Goal: Task Accomplishment & Management: Use online tool/utility

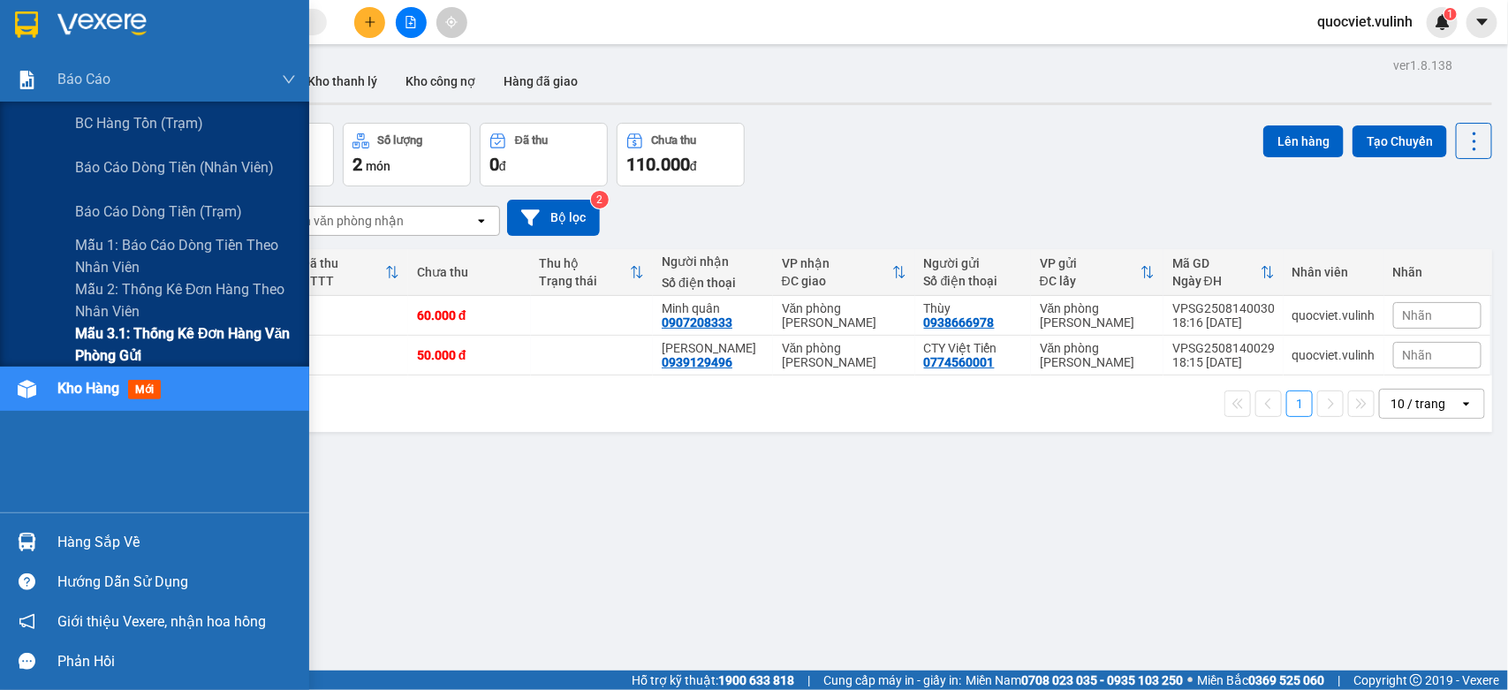
click at [197, 325] on span "Mẫu 3.1: Thống kê đơn hàng văn phòng gửi" at bounding box center [185, 344] width 221 height 44
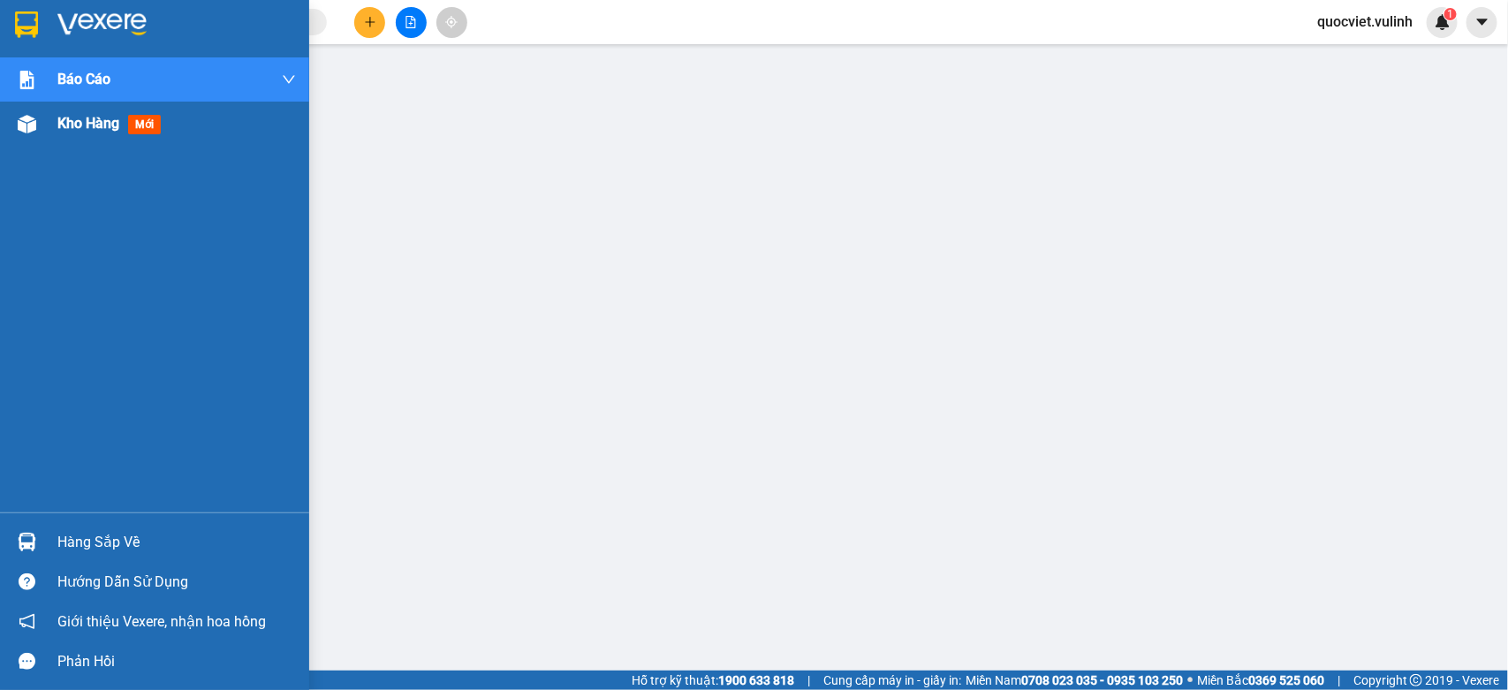
click at [38, 129] on div at bounding box center [26, 124] width 31 height 31
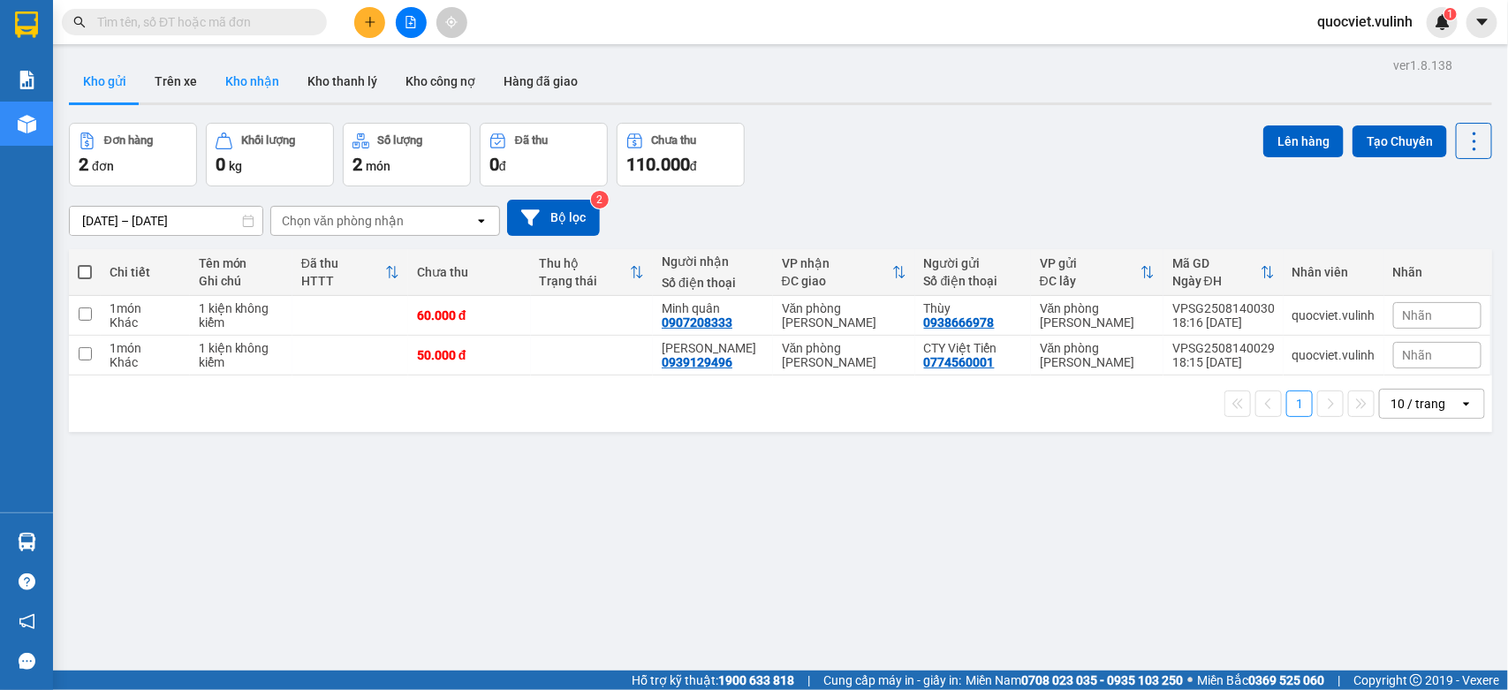
click at [226, 86] on button "Kho nhận" at bounding box center [252, 81] width 82 height 42
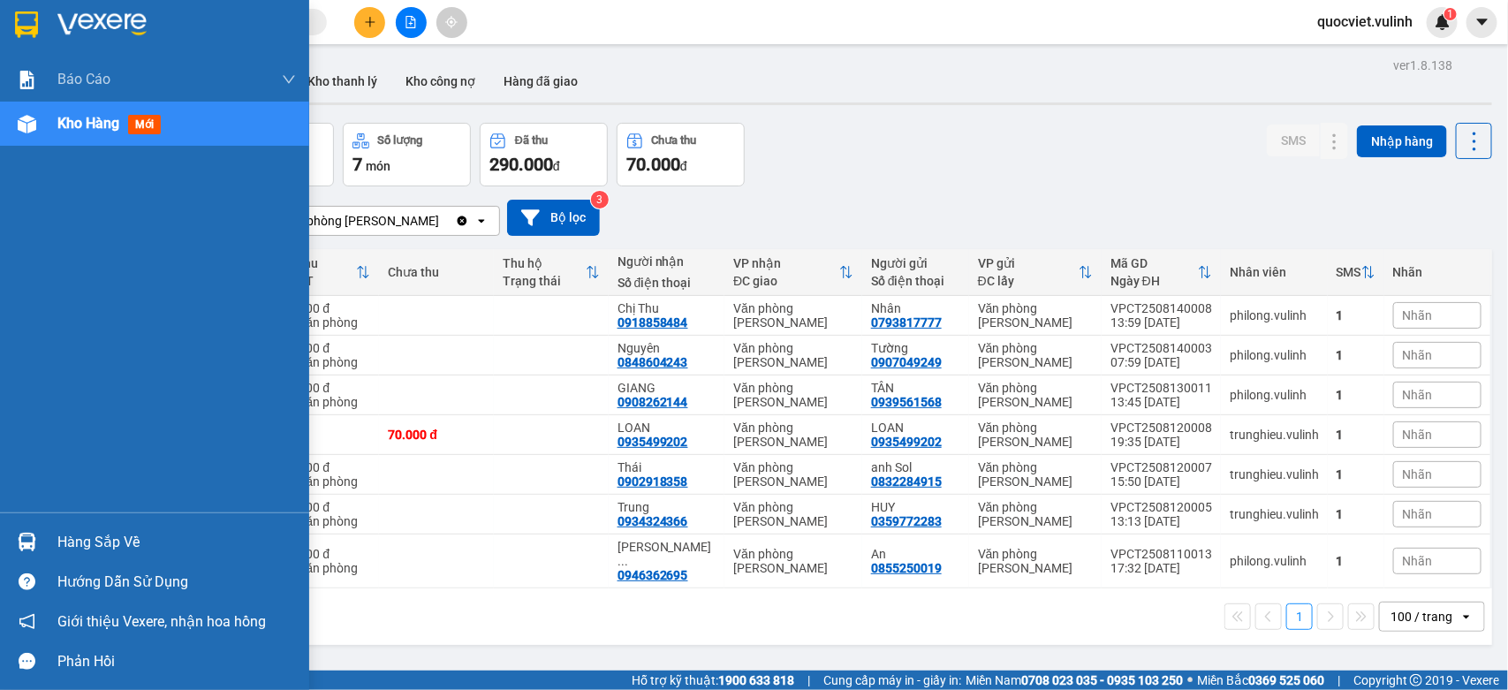
click at [37, 530] on div at bounding box center [26, 541] width 31 height 31
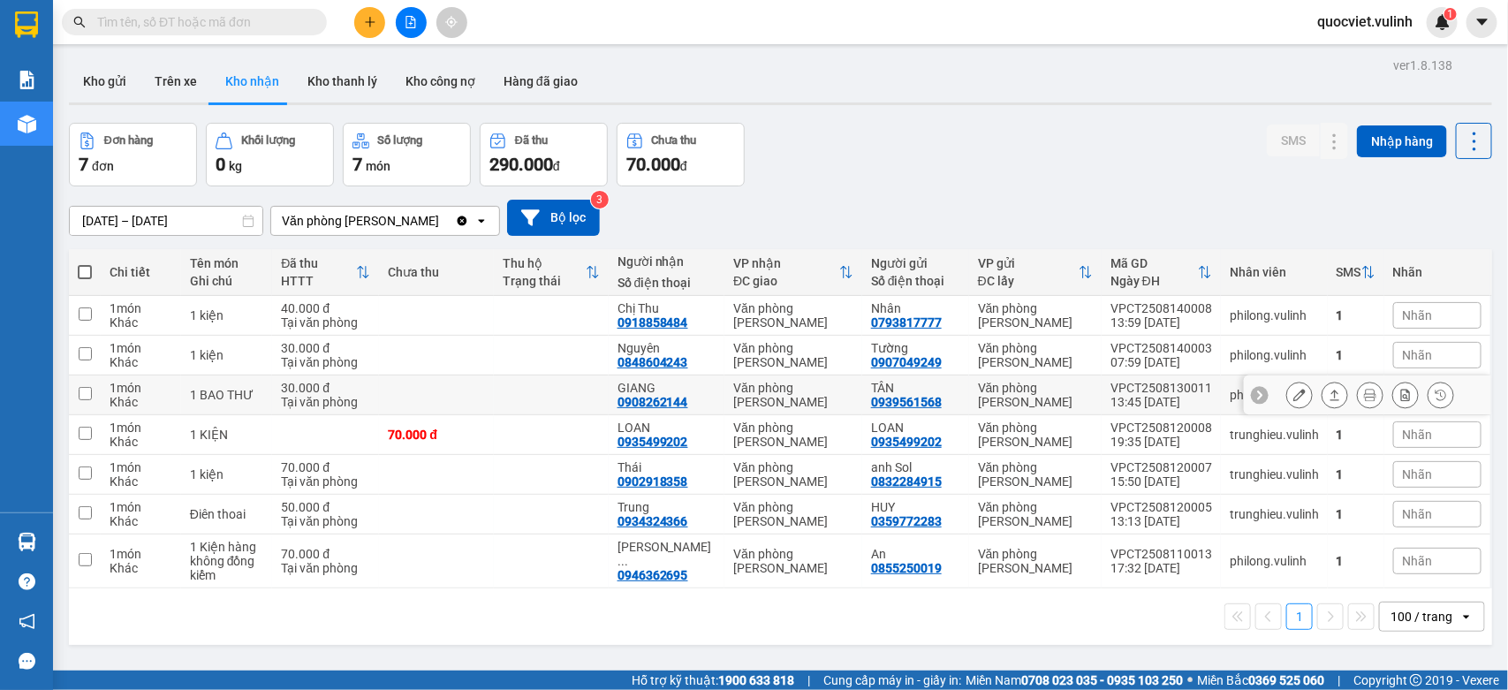
click at [480, 407] on section "Kết quả tìm kiếm ( 0 ) Bộ lọc No Data quocviet.vulinh 1 Báo cáo BC hàng tồn (tr…" at bounding box center [754, 345] width 1508 height 690
click at [102, 73] on button "Kho gửi" at bounding box center [105, 81] width 72 height 42
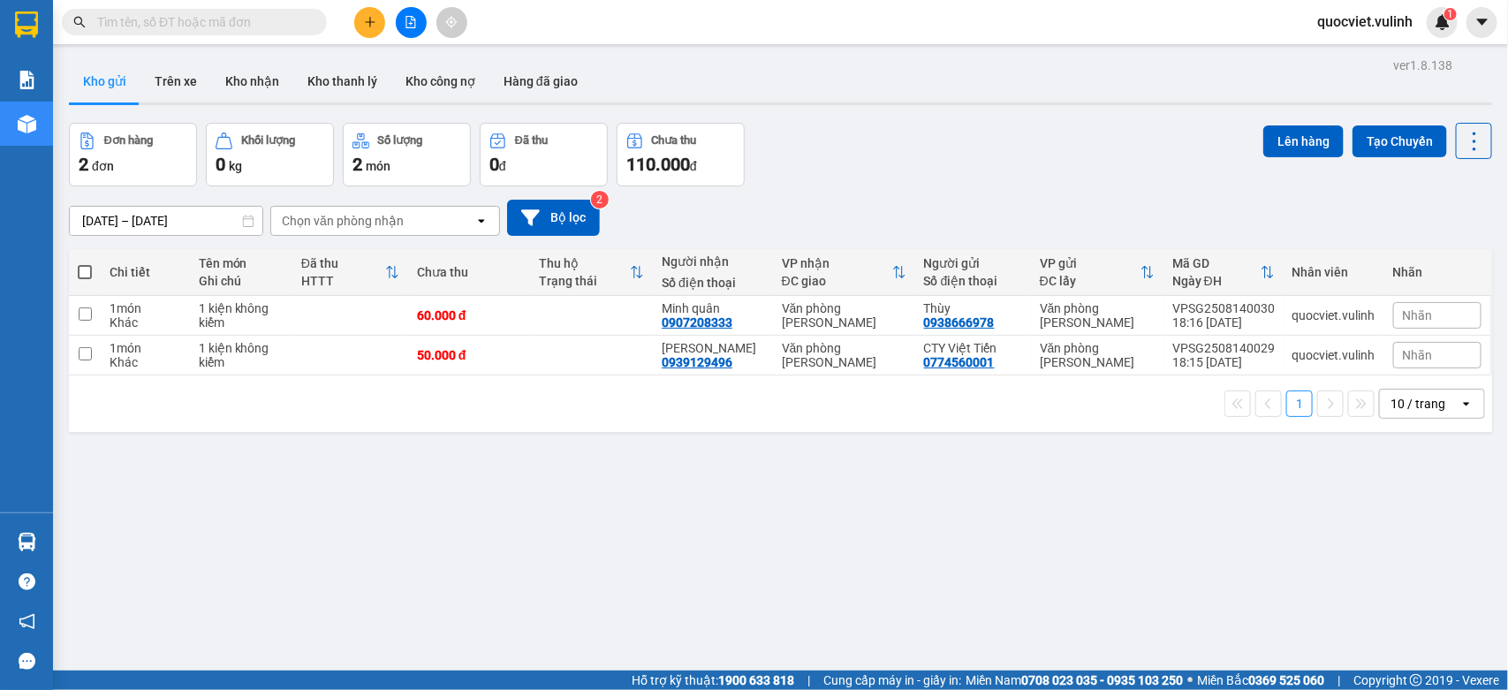
click at [241, 93] on button "Kho nhận" at bounding box center [252, 81] width 82 height 42
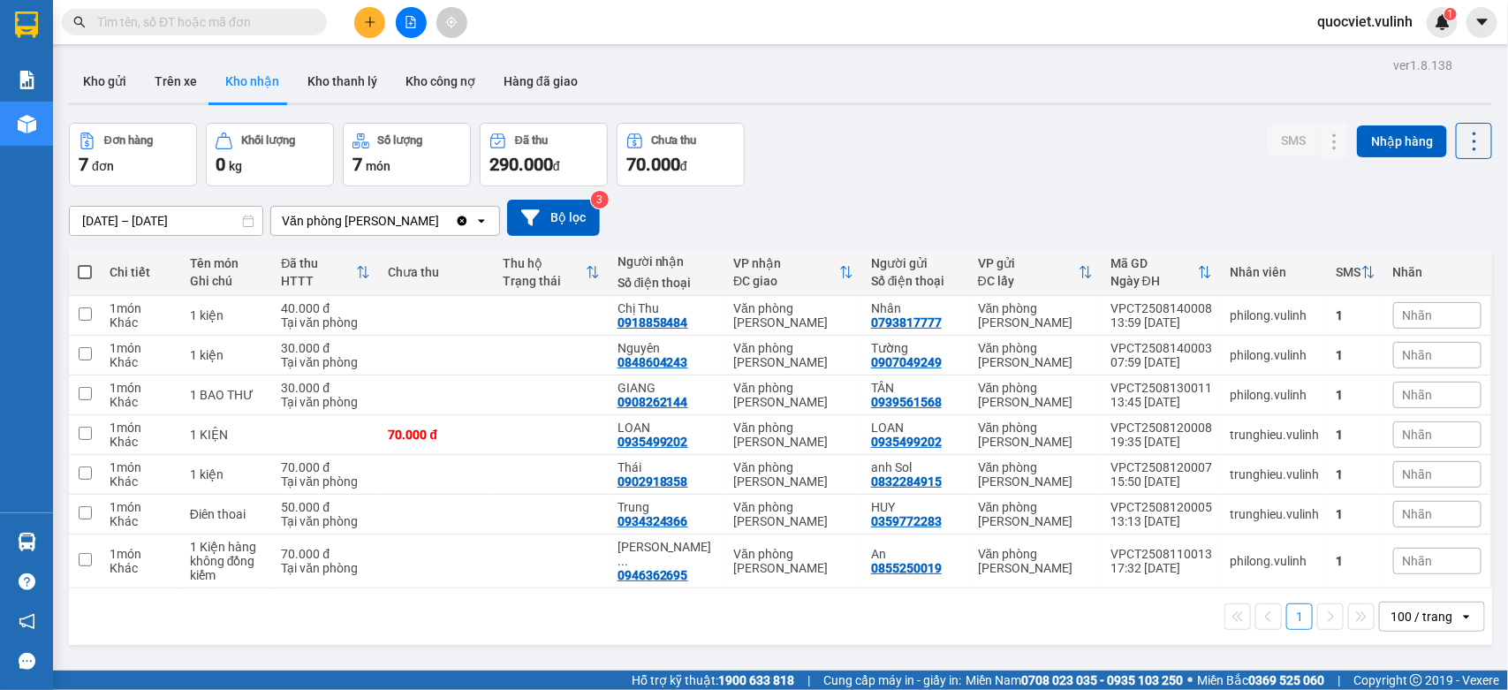
click at [656, 615] on div "1 100 / trang open" at bounding box center [780, 617] width 1409 height 30
click at [97, 75] on button "Kho gửi" at bounding box center [105, 81] width 72 height 42
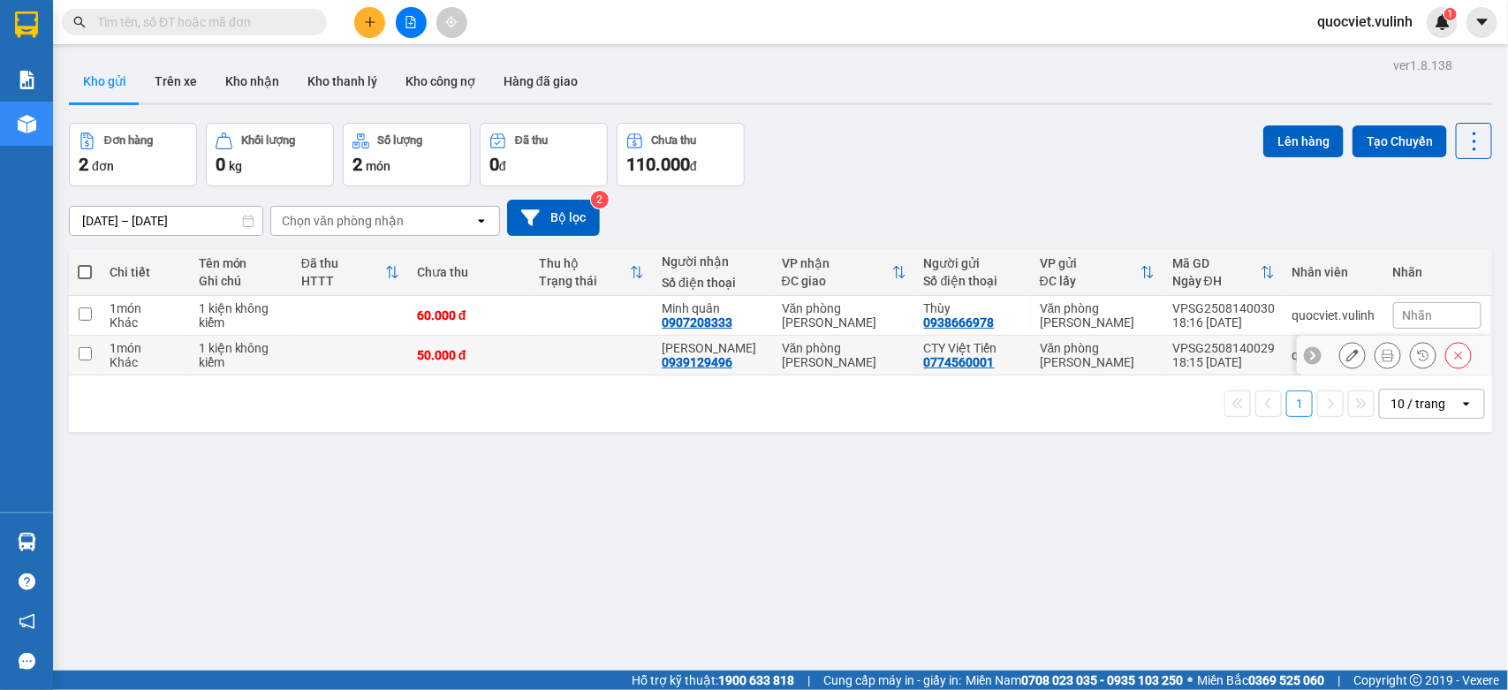
click at [526, 349] on td "50.000 đ" at bounding box center [469, 356] width 123 height 40
checkbox input "true"
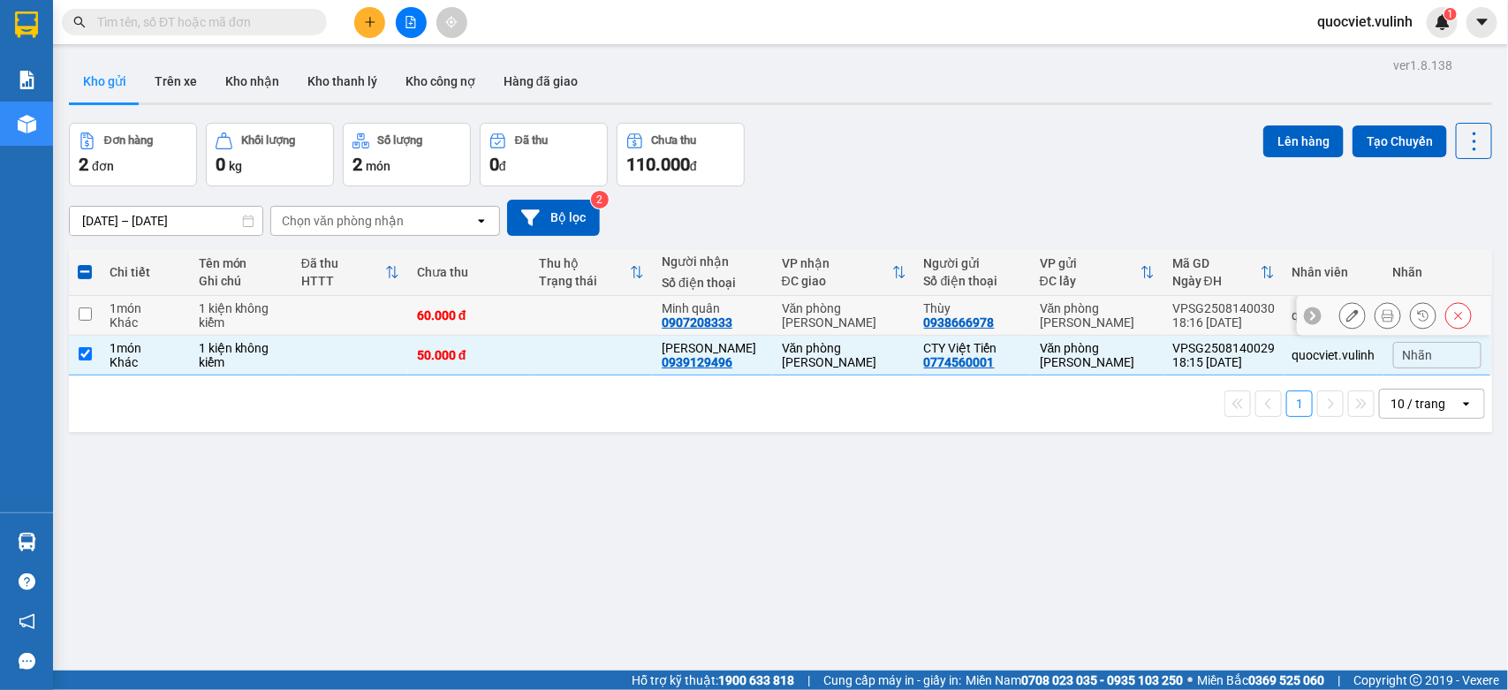
click at [568, 328] on td at bounding box center [592, 316] width 123 height 40
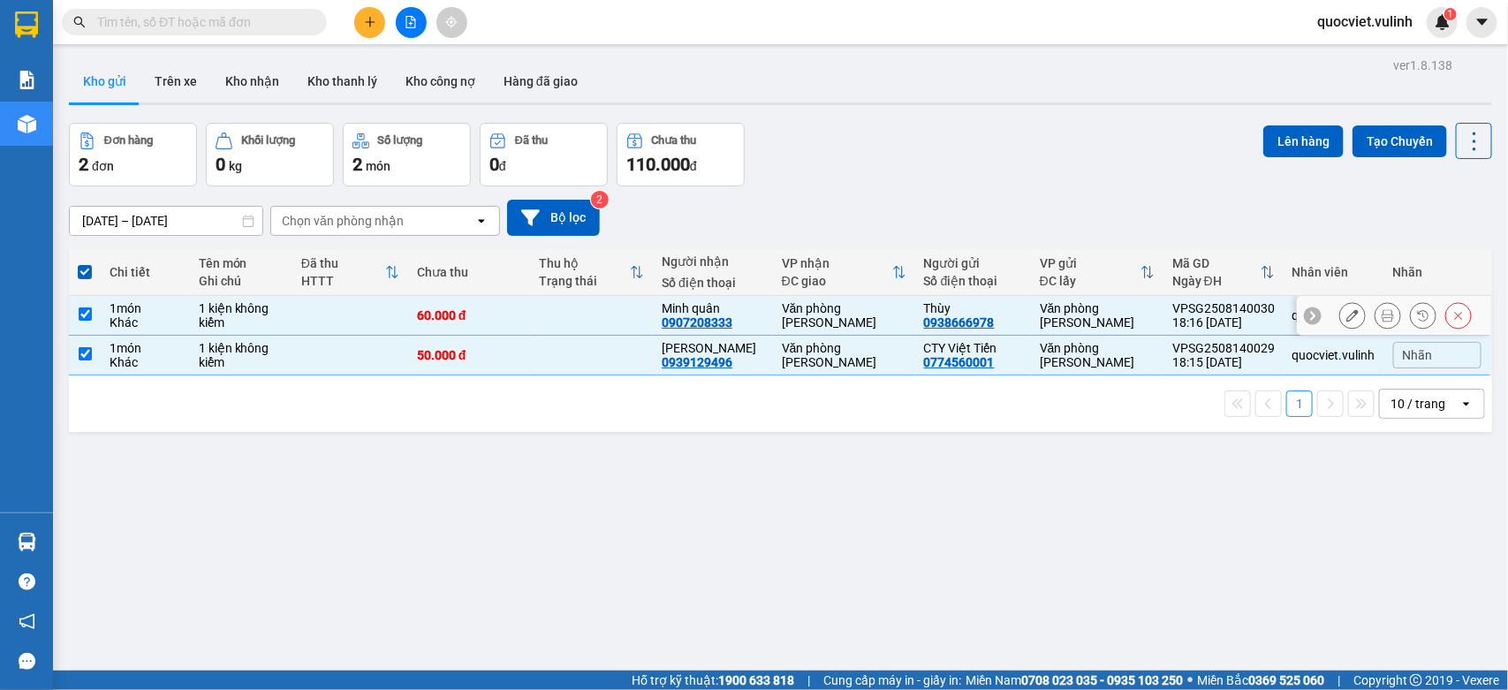
click at [581, 314] on td at bounding box center [592, 316] width 123 height 40
checkbox input "false"
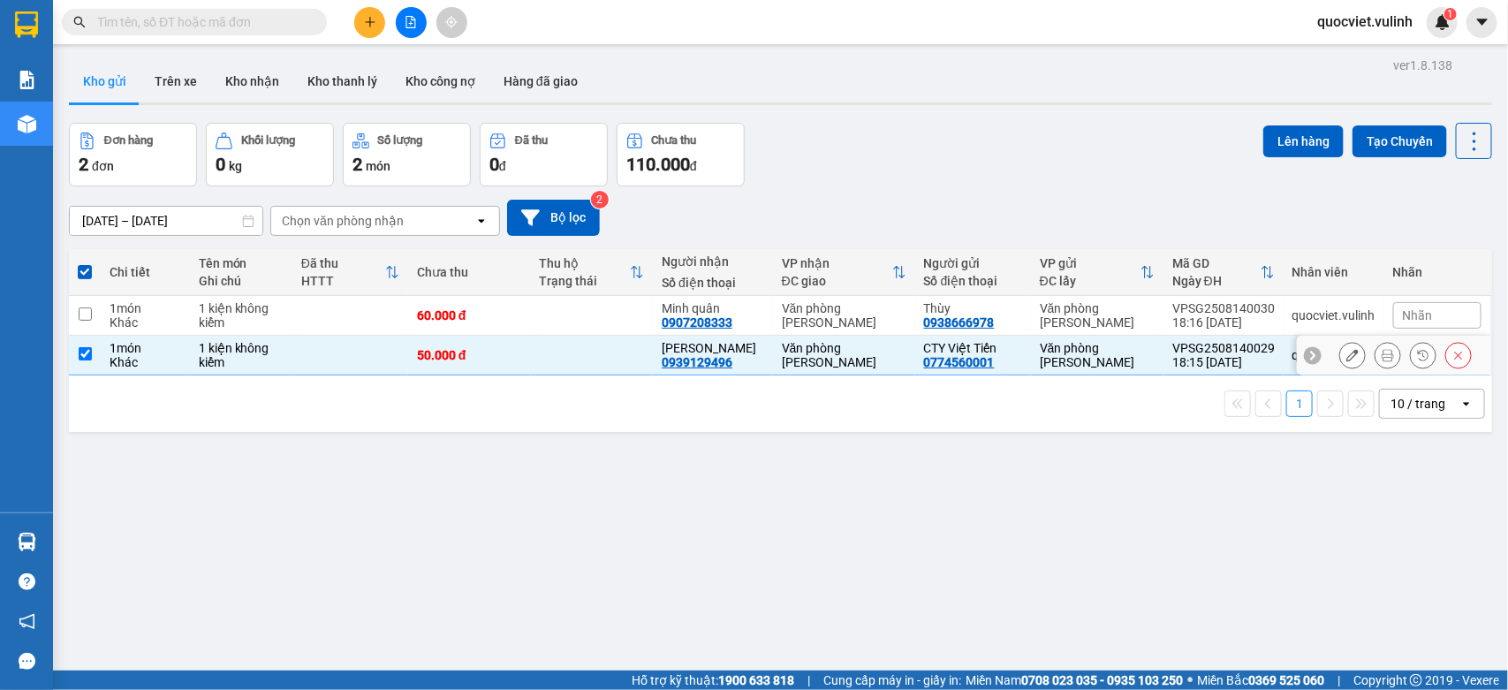
click at [577, 364] on td at bounding box center [592, 356] width 123 height 40
checkbox input "false"
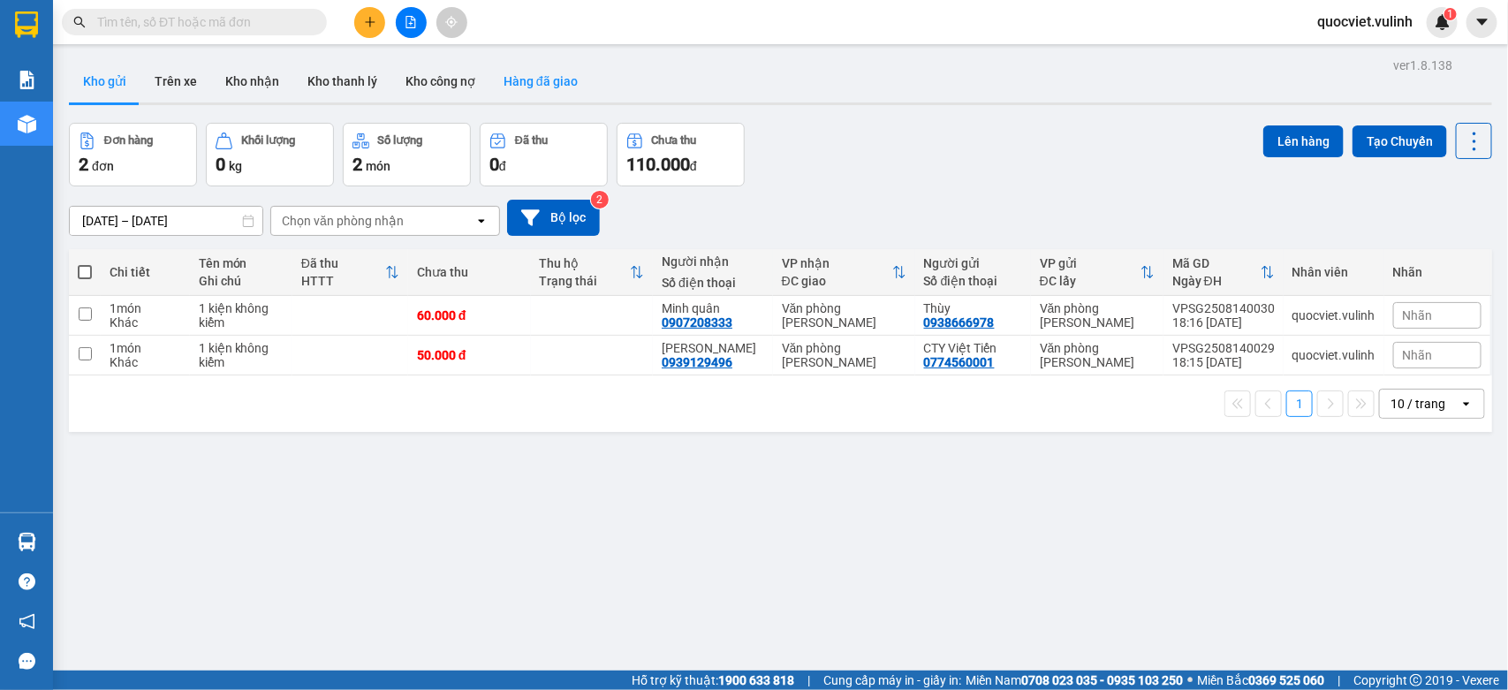
click at [510, 81] on button "Hàng đã giao" at bounding box center [540, 81] width 102 height 42
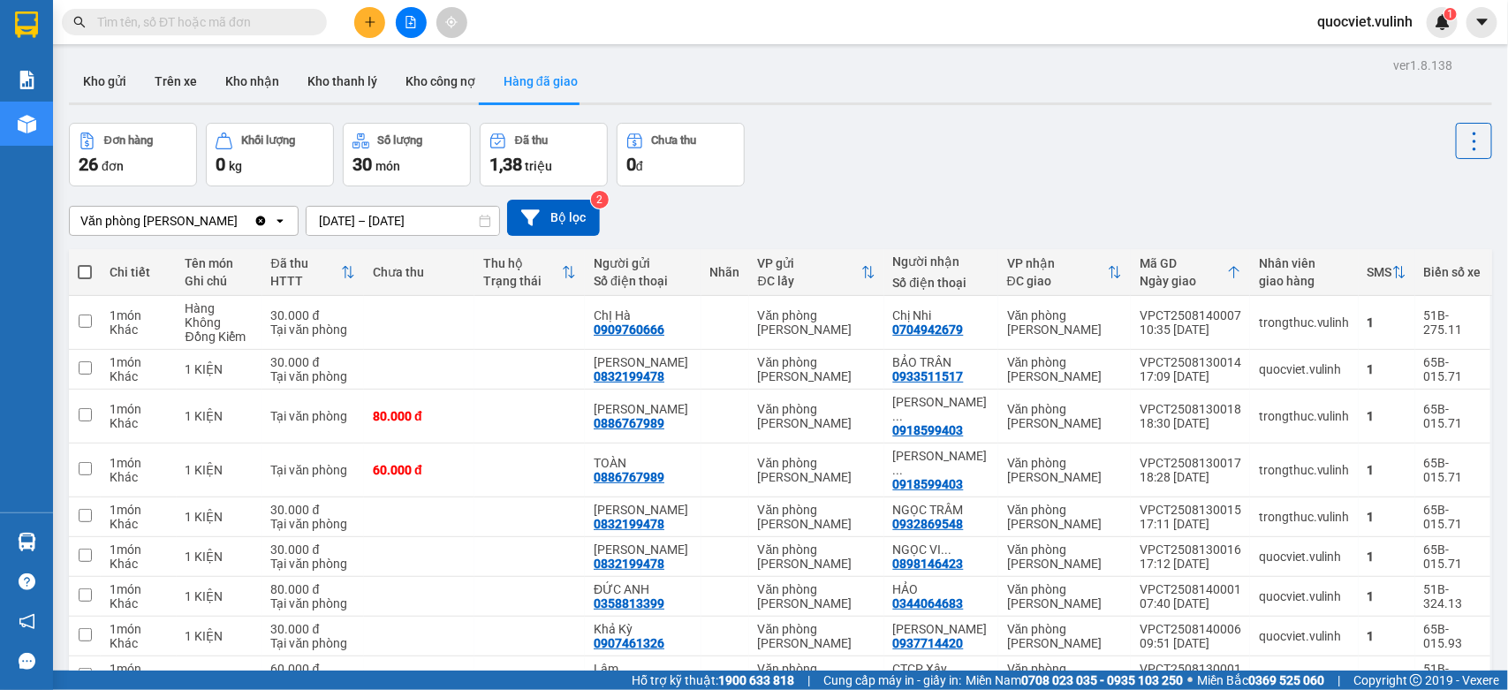
click at [358, 219] on input "[DATE] – [DATE]" at bounding box center [403, 221] width 193 height 28
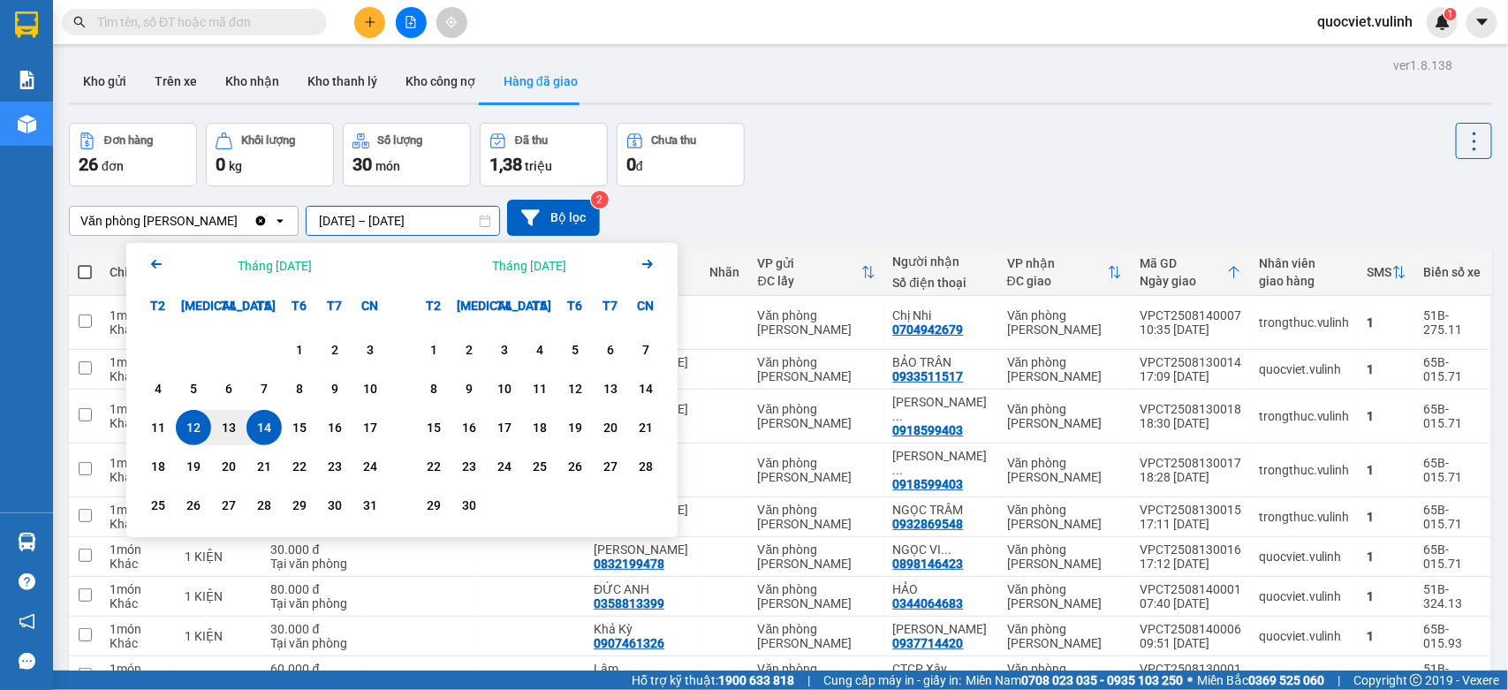
click at [262, 417] on div "14" at bounding box center [263, 427] width 35 height 35
type input "[DATE] – [DATE]"
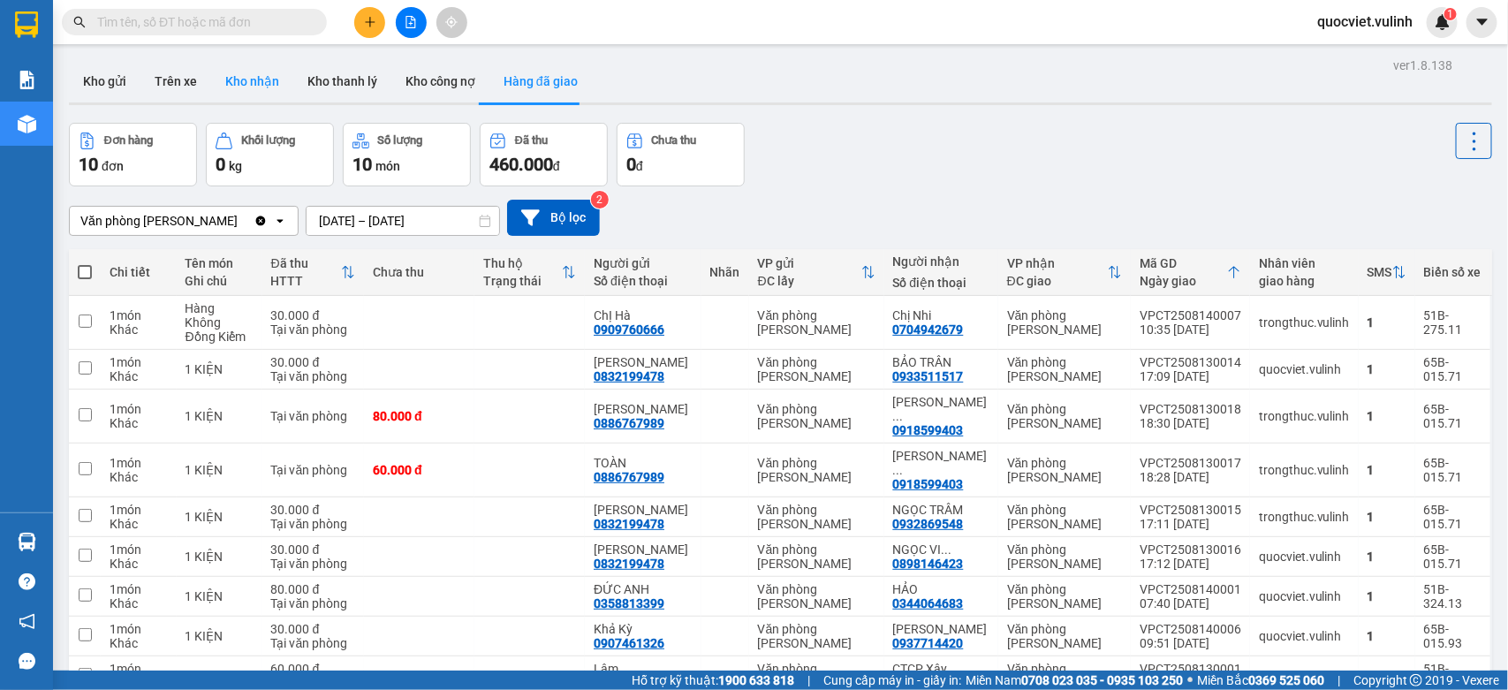
click at [259, 87] on button "Kho nhận" at bounding box center [252, 81] width 82 height 42
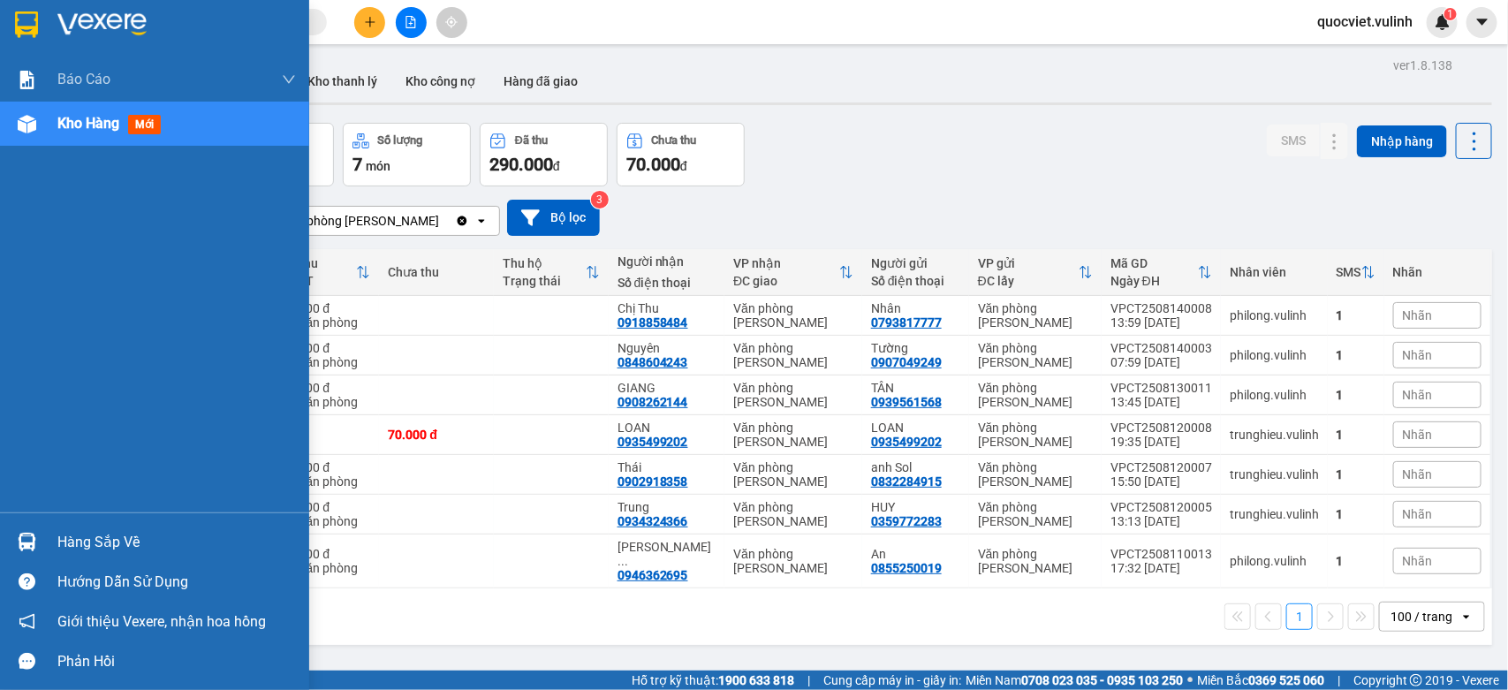
click at [86, 530] on div "Hàng sắp về" at bounding box center [176, 542] width 239 height 27
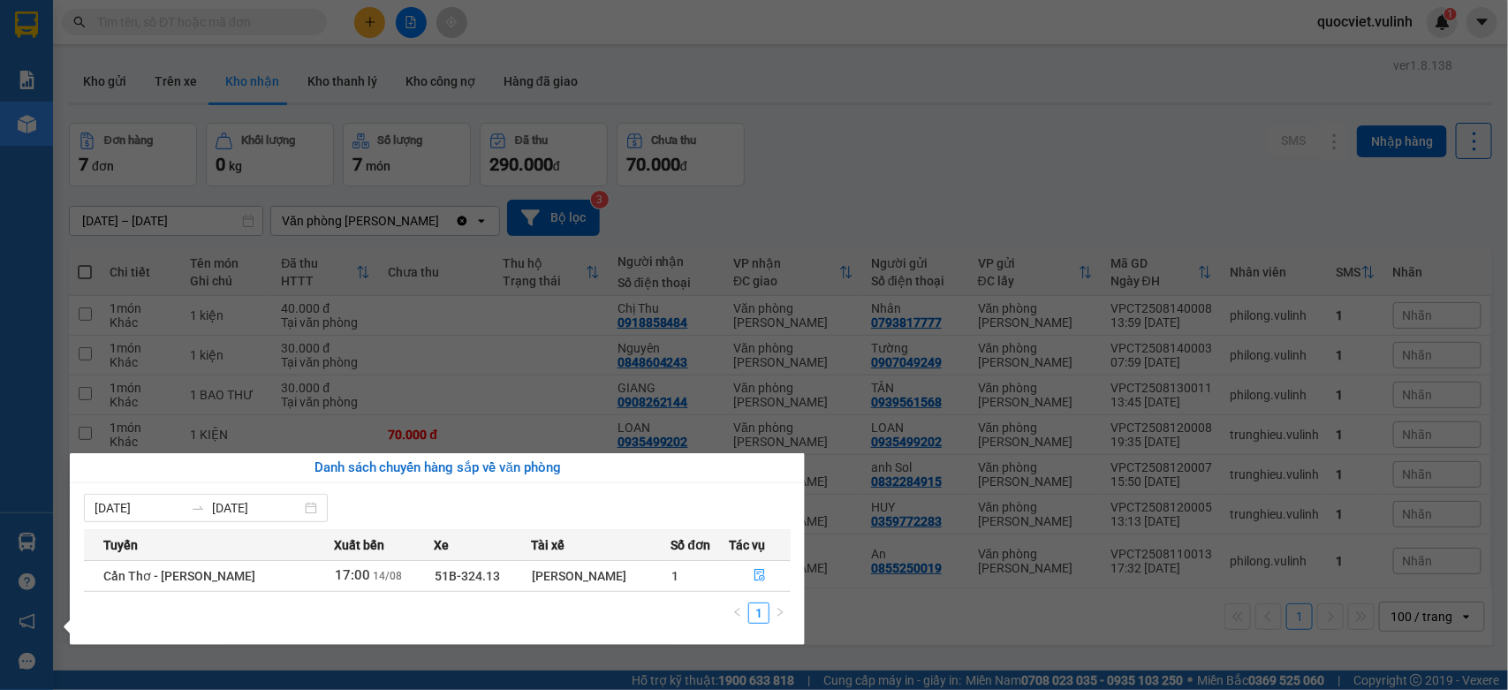
click at [513, 396] on section "Kết quả tìm kiếm ( 0 ) Bộ lọc No Data quocviet.vulinh 1 Báo cáo BC hàng tồn (tr…" at bounding box center [754, 345] width 1508 height 690
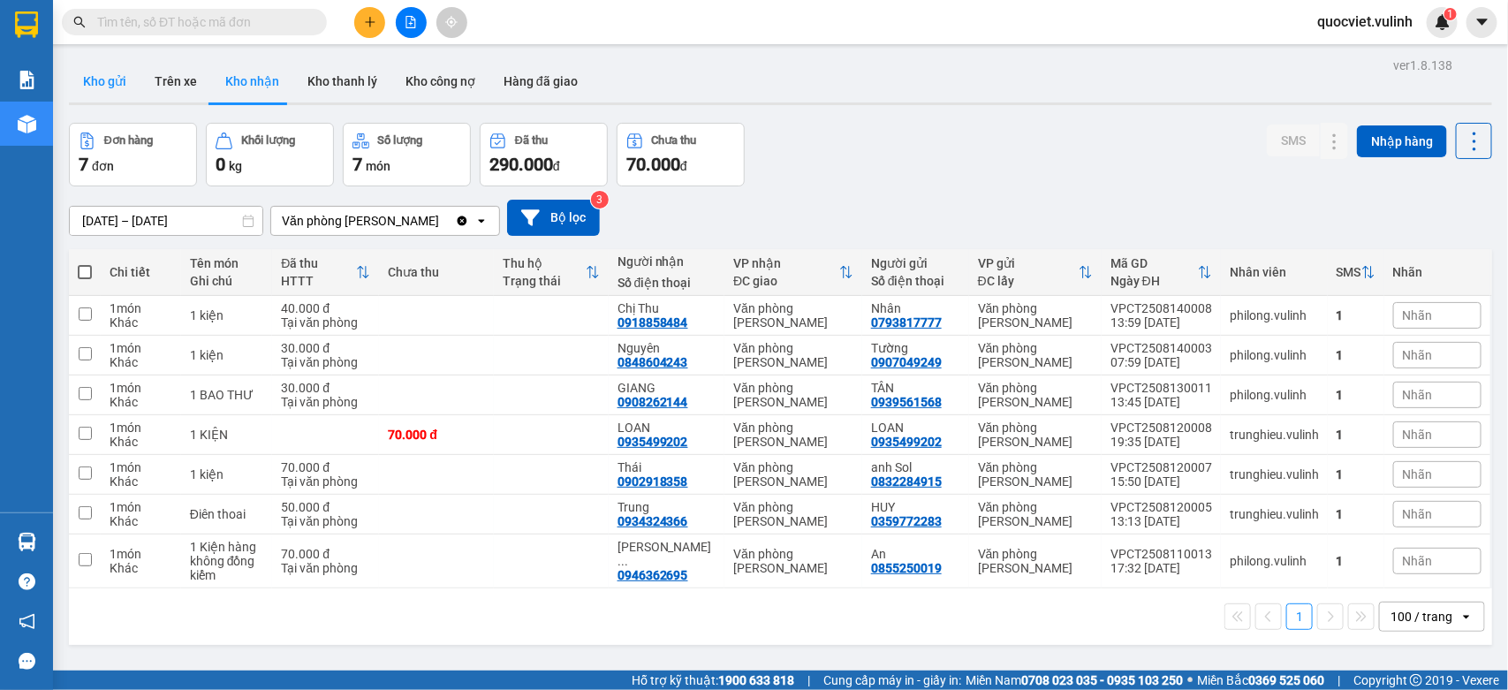
click at [109, 81] on button "Kho gửi" at bounding box center [105, 81] width 72 height 42
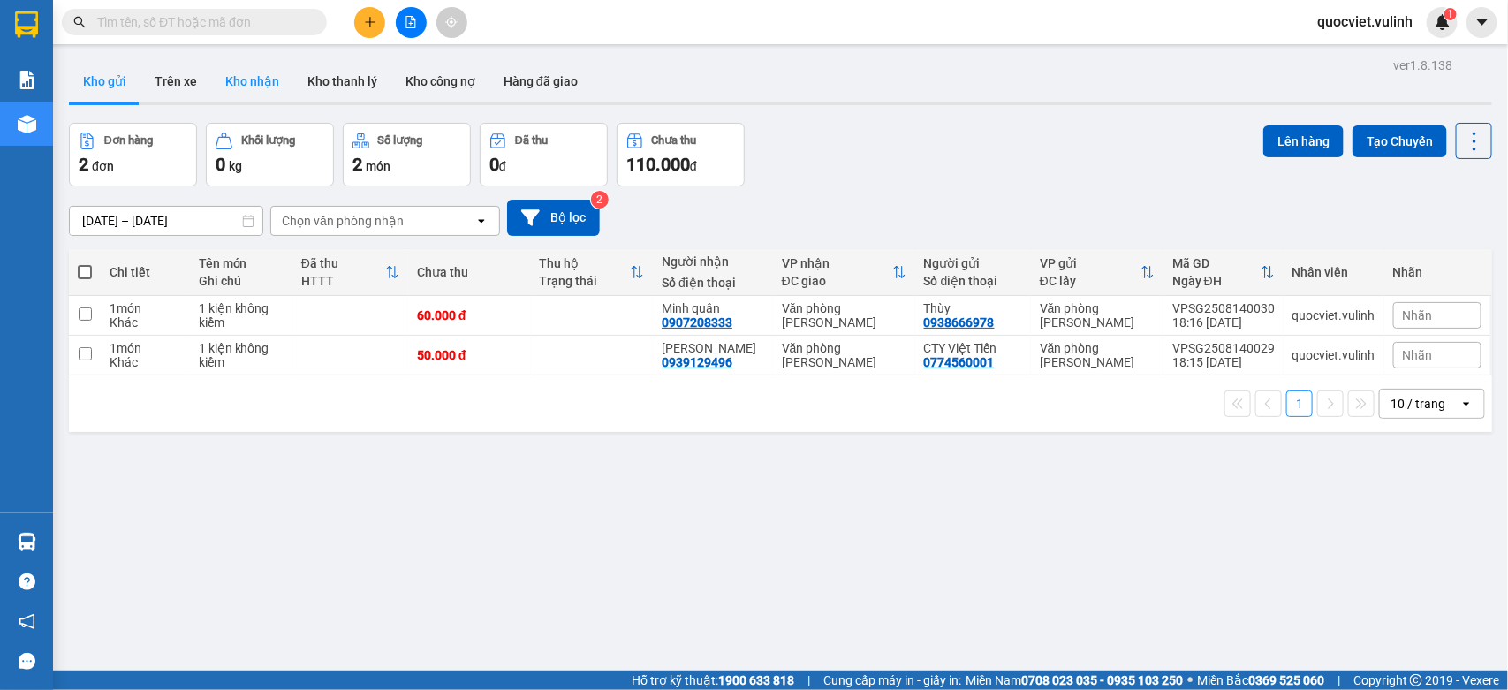
click at [234, 80] on button "Kho nhận" at bounding box center [252, 81] width 82 height 42
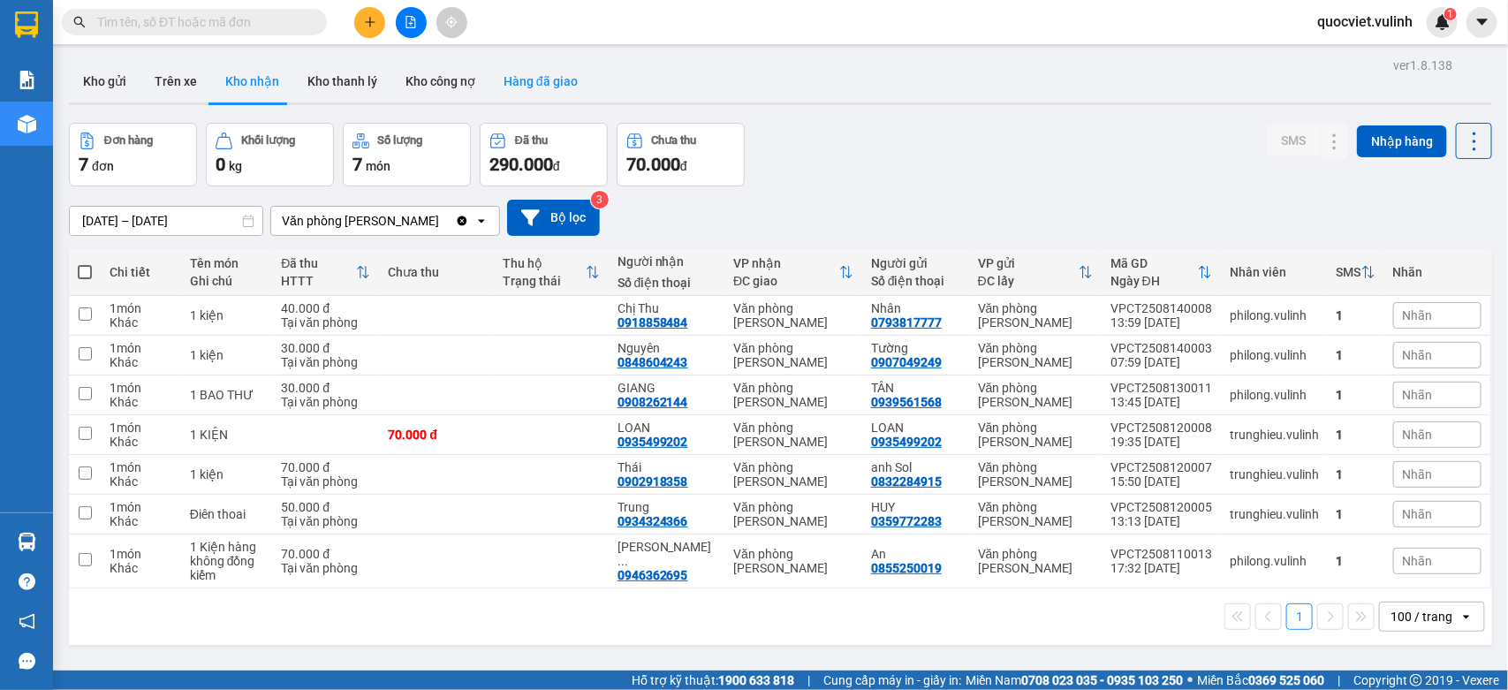
click at [561, 77] on button "Hàng đã giao" at bounding box center [540, 81] width 102 height 42
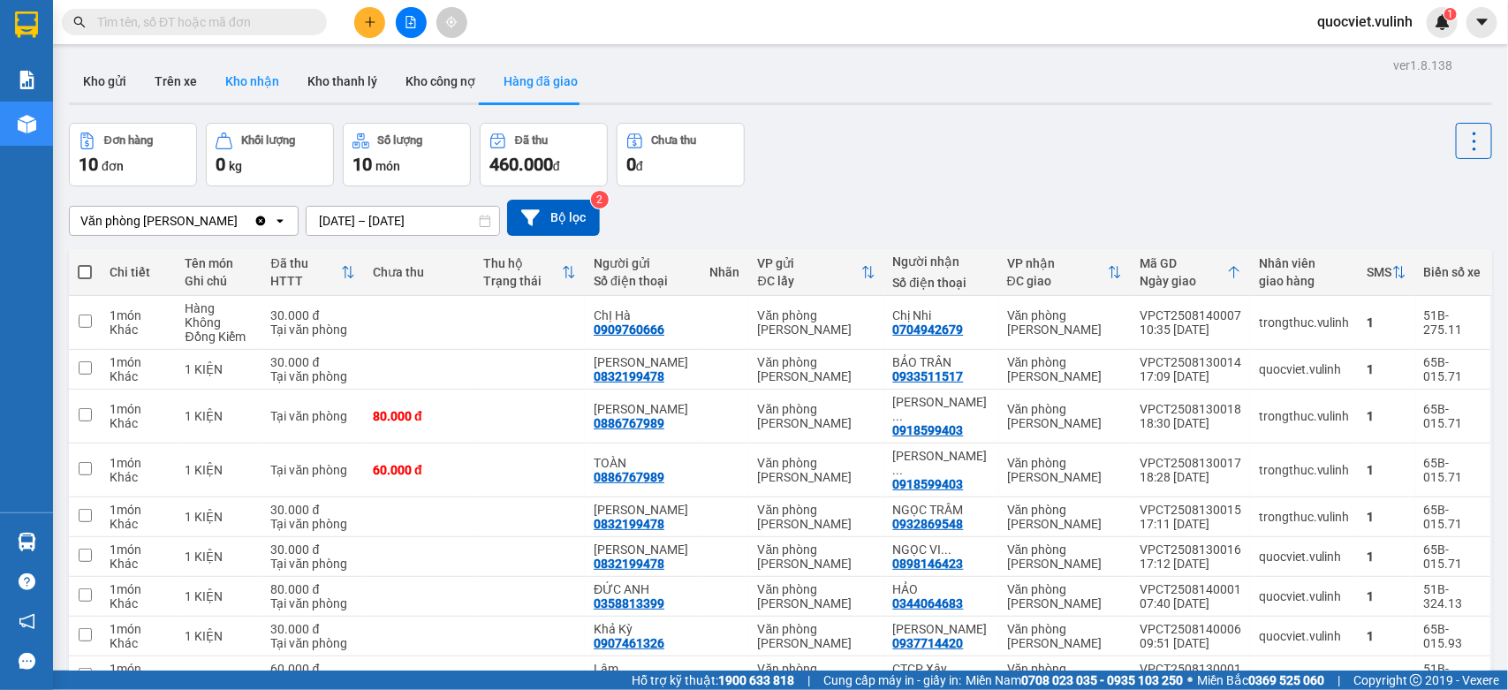
click at [226, 78] on button "Kho nhận" at bounding box center [252, 81] width 82 height 42
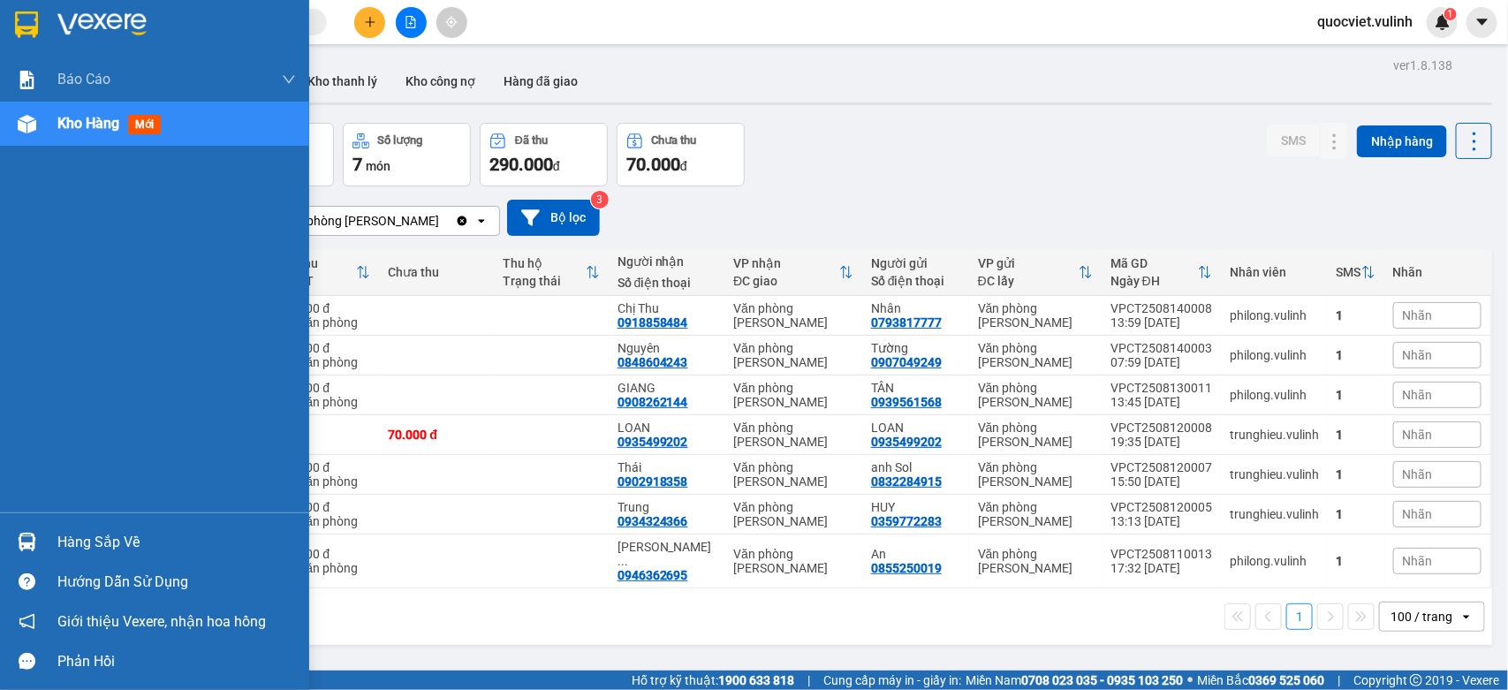
click at [35, 522] on div "Hàng sắp về" at bounding box center [154, 542] width 309 height 40
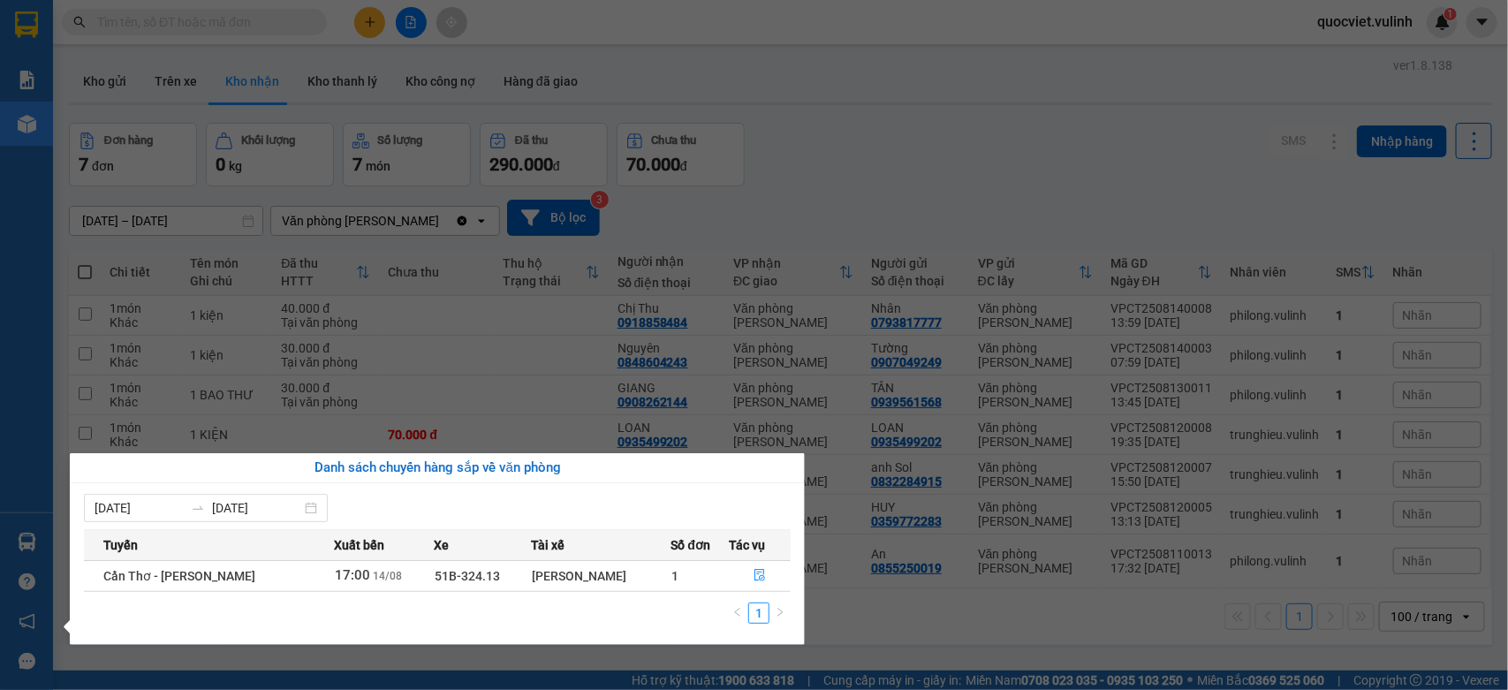
click at [1016, 165] on section "Kết quả tìm kiếm ( 0 ) Bộ lọc No Data quocviet.vulinh 1 Báo cáo BC hàng tồn (tr…" at bounding box center [754, 345] width 1508 height 690
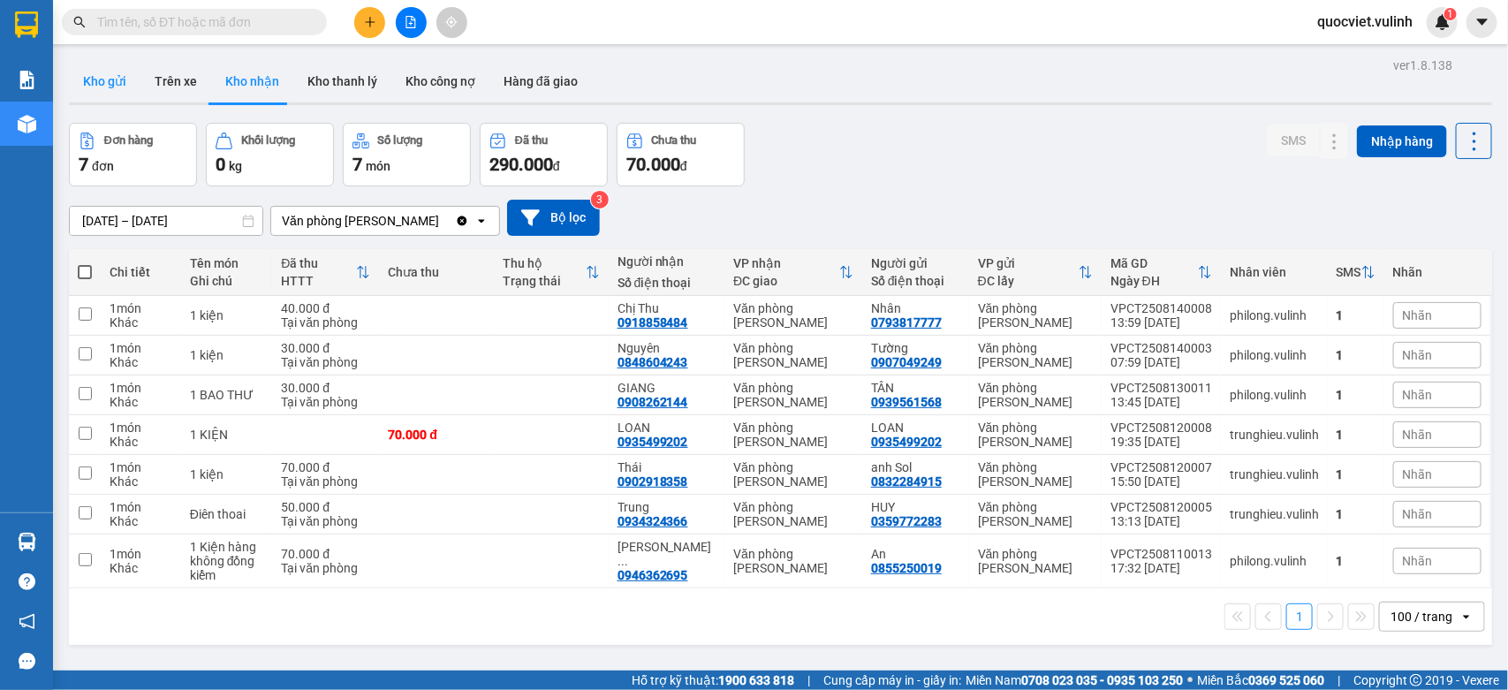
click at [133, 84] on button "Kho gửi" at bounding box center [105, 81] width 72 height 42
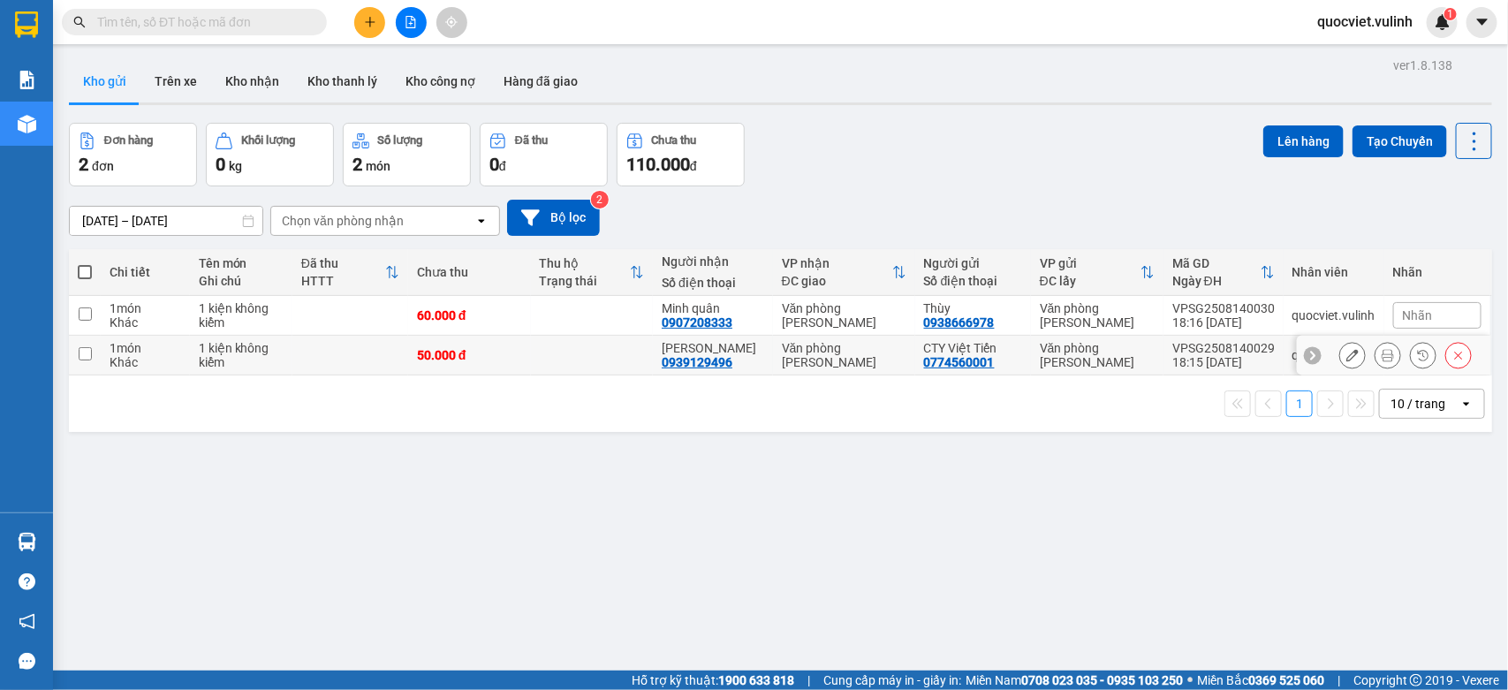
click at [536, 355] on td at bounding box center [592, 356] width 123 height 40
checkbox input "true"
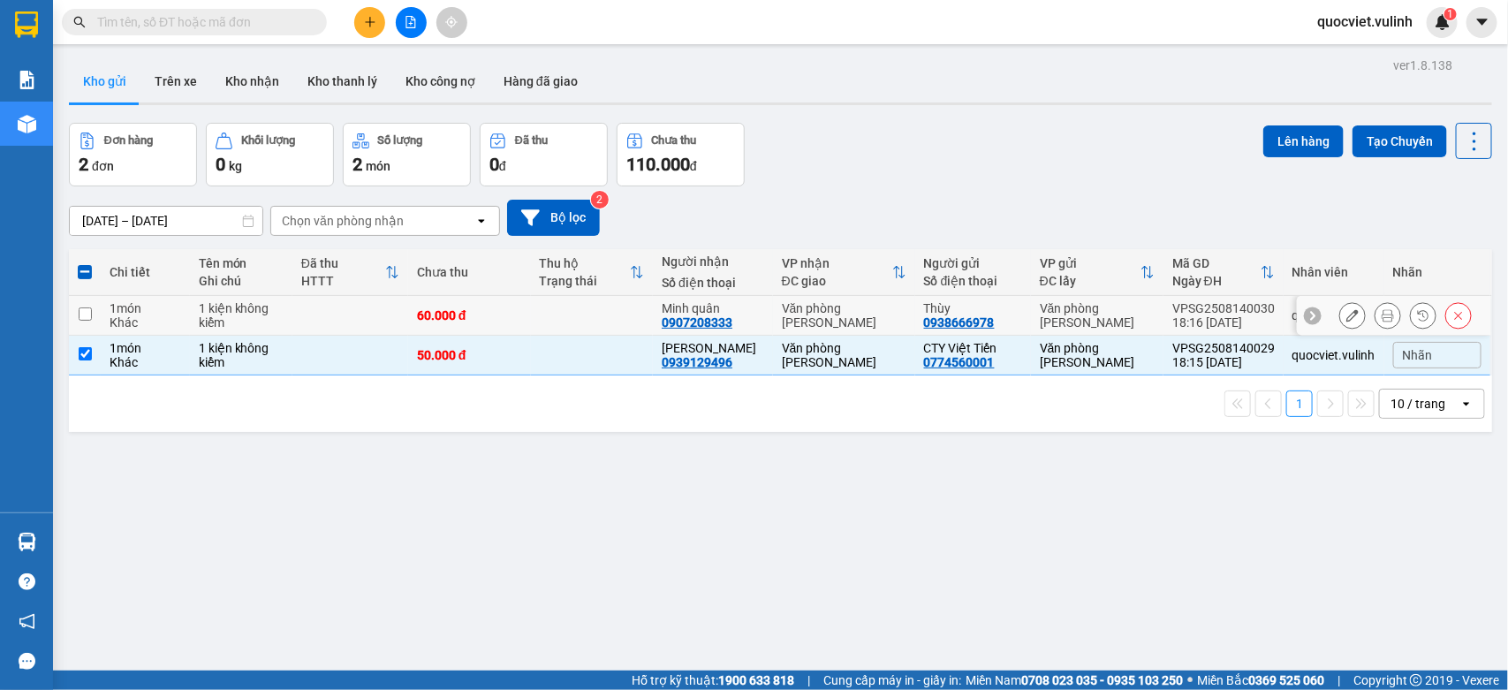
click at [583, 315] on td at bounding box center [592, 316] width 123 height 40
checkbox input "true"
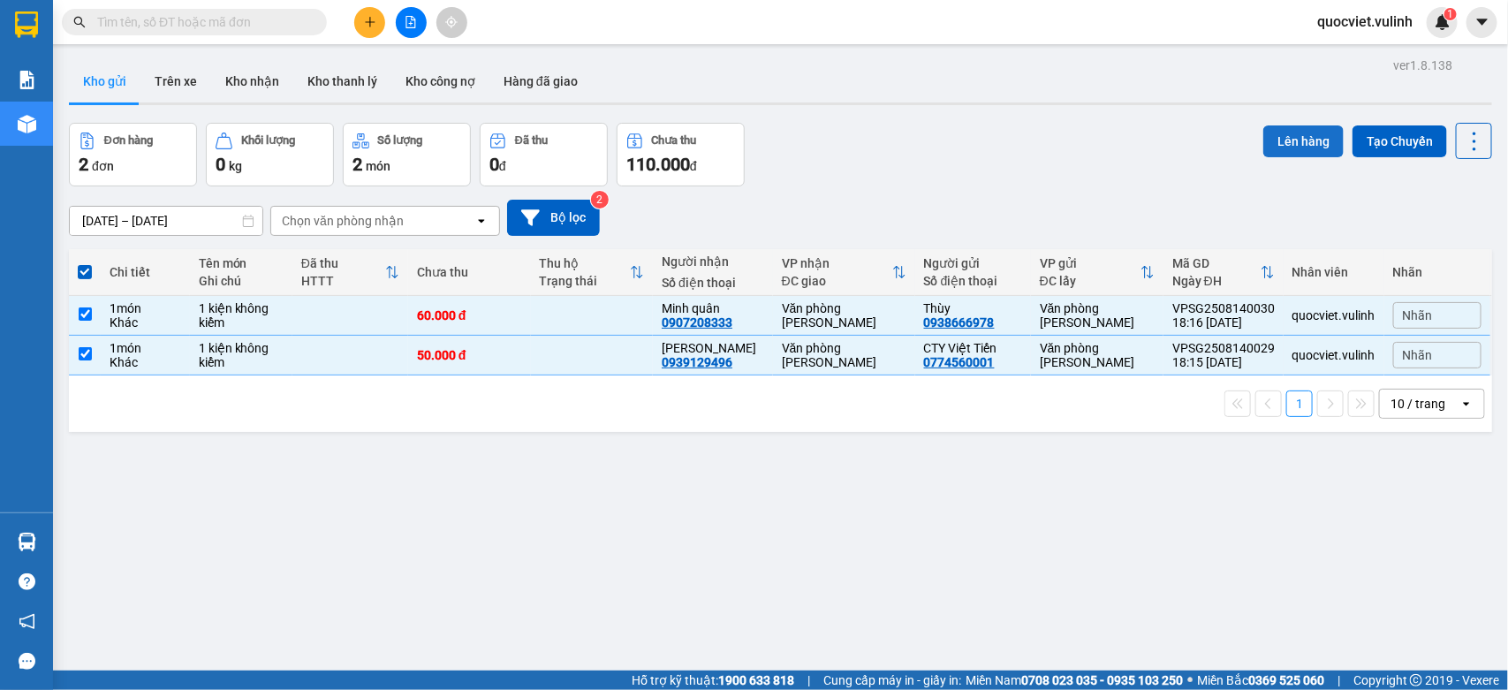
click at [1294, 133] on button "Lên hàng" at bounding box center [1303, 141] width 80 height 32
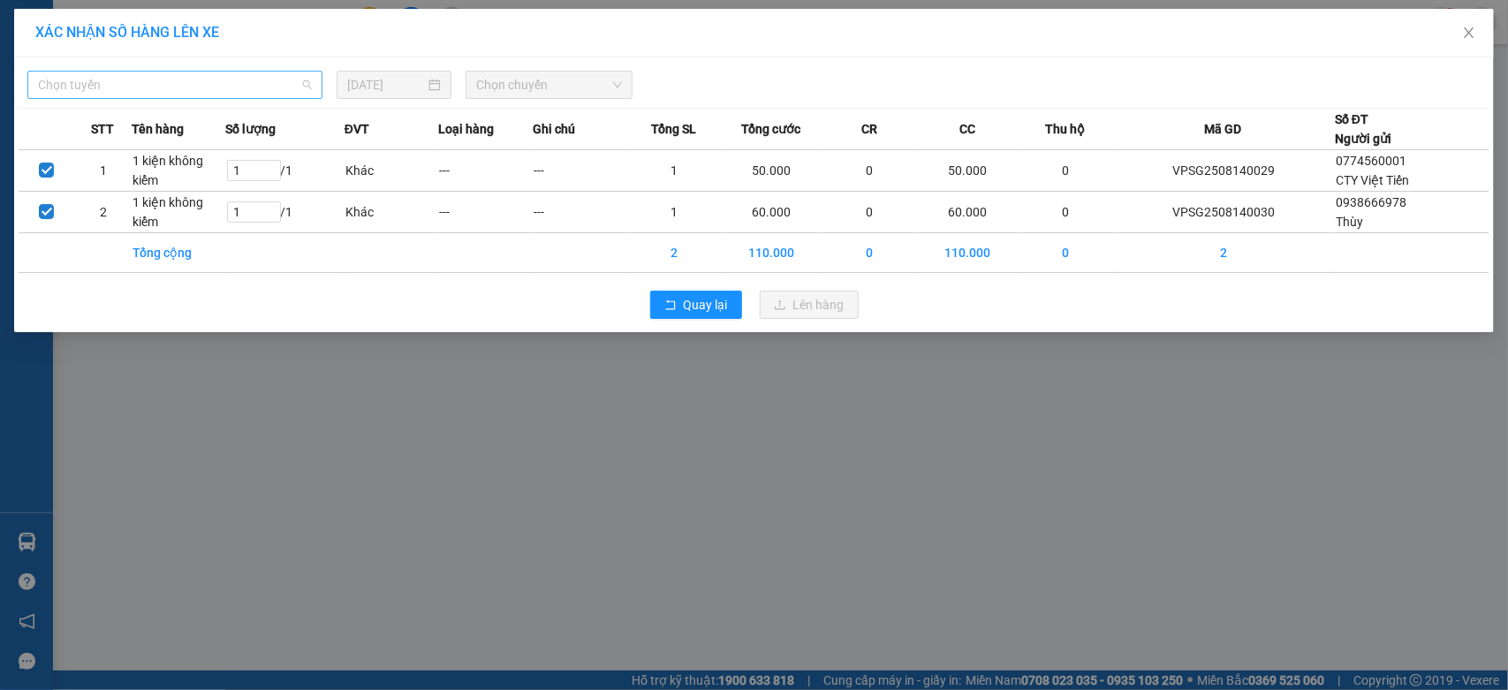
click at [125, 87] on span "Chọn tuyến" at bounding box center [175, 85] width 274 height 27
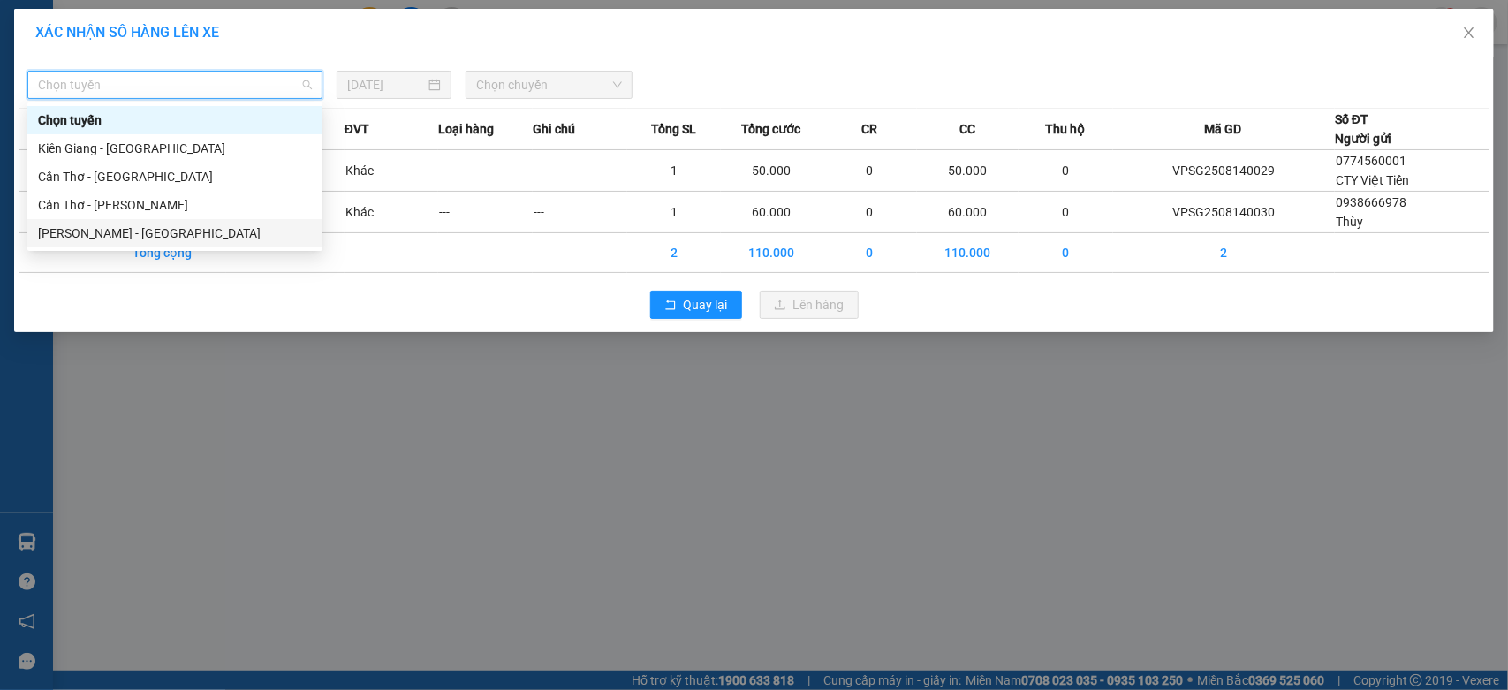
click at [131, 232] on div "[PERSON_NAME] - [GEOGRAPHIC_DATA]" at bounding box center [175, 232] width 274 height 19
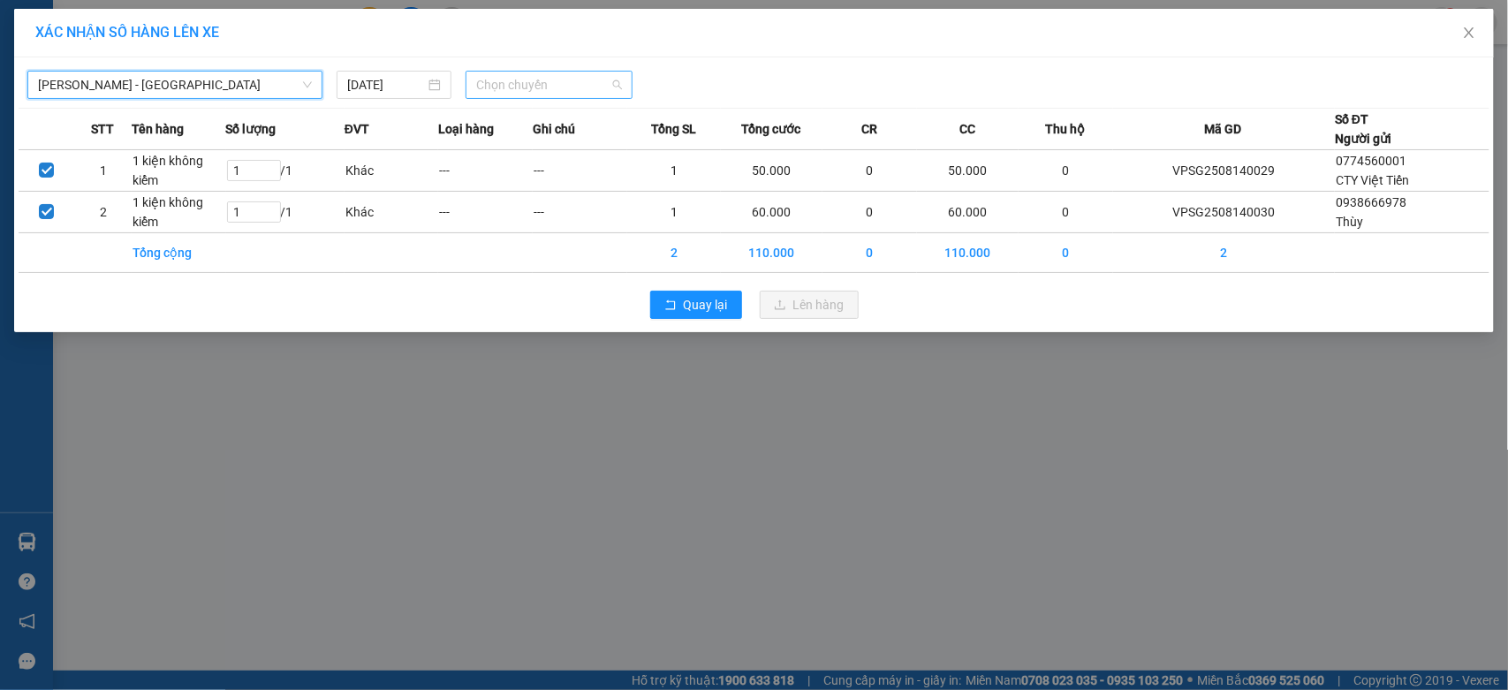
click at [539, 89] on span "Chọn chuyến" at bounding box center [548, 85] width 145 height 27
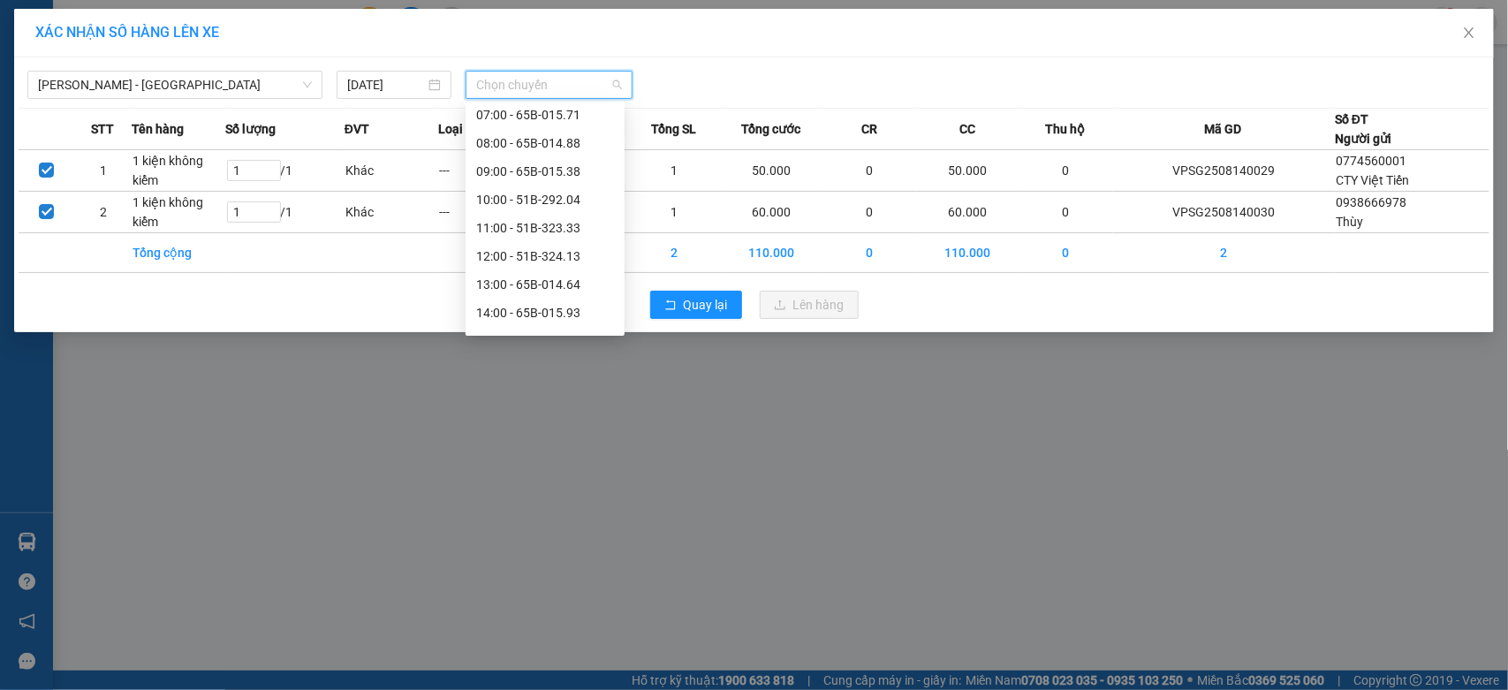
scroll to position [310, 0]
click at [545, 314] on div "20:00 - 51B-276.56" at bounding box center [545, 318] width 138 height 19
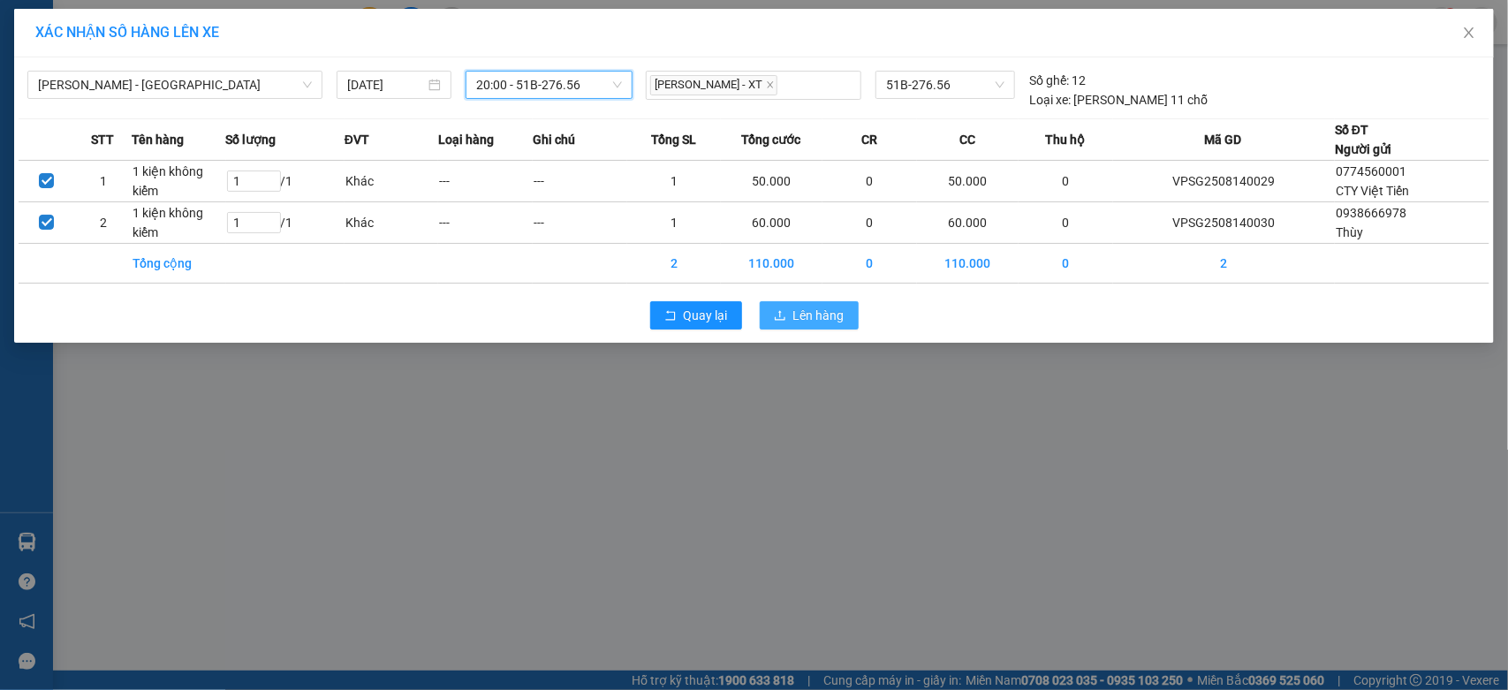
click at [769, 310] on button "Lên hàng" at bounding box center [809, 315] width 99 height 28
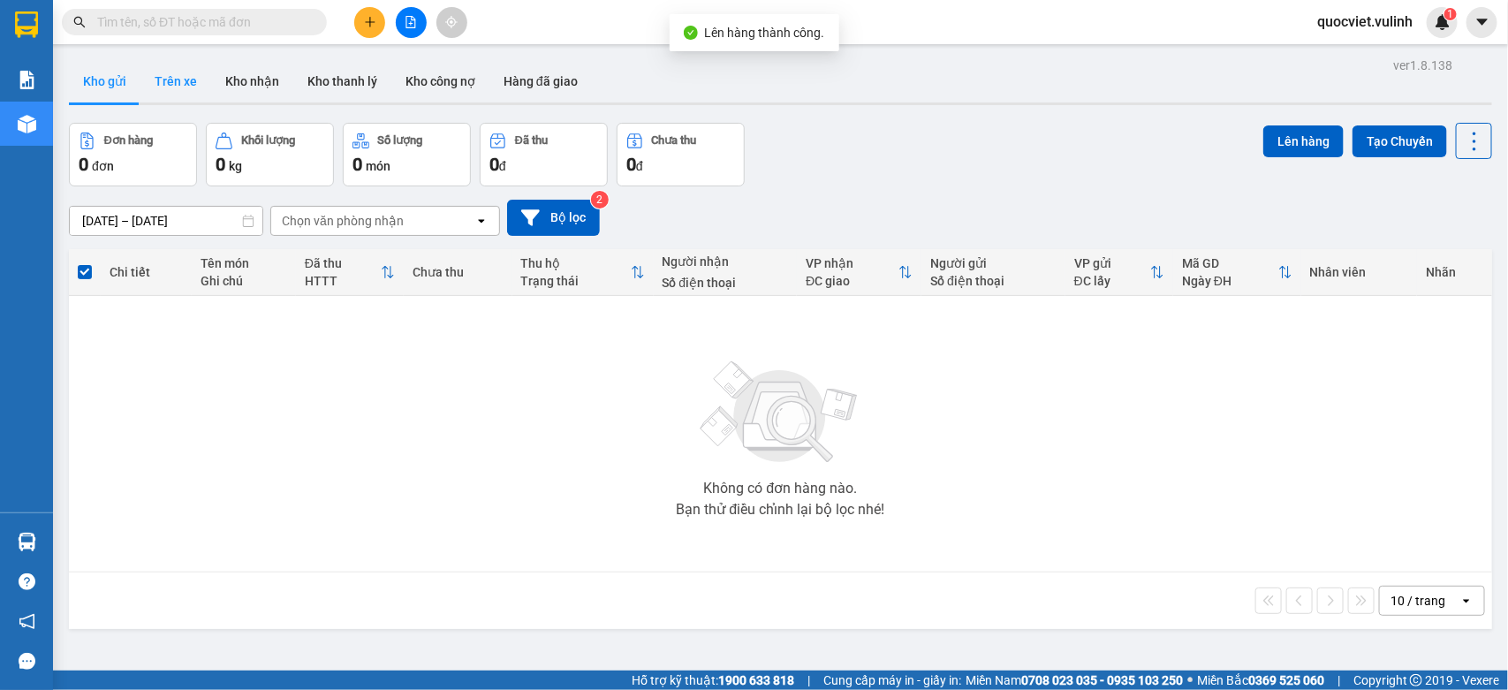
click at [201, 76] on button "Trên xe" at bounding box center [175, 81] width 71 height 42
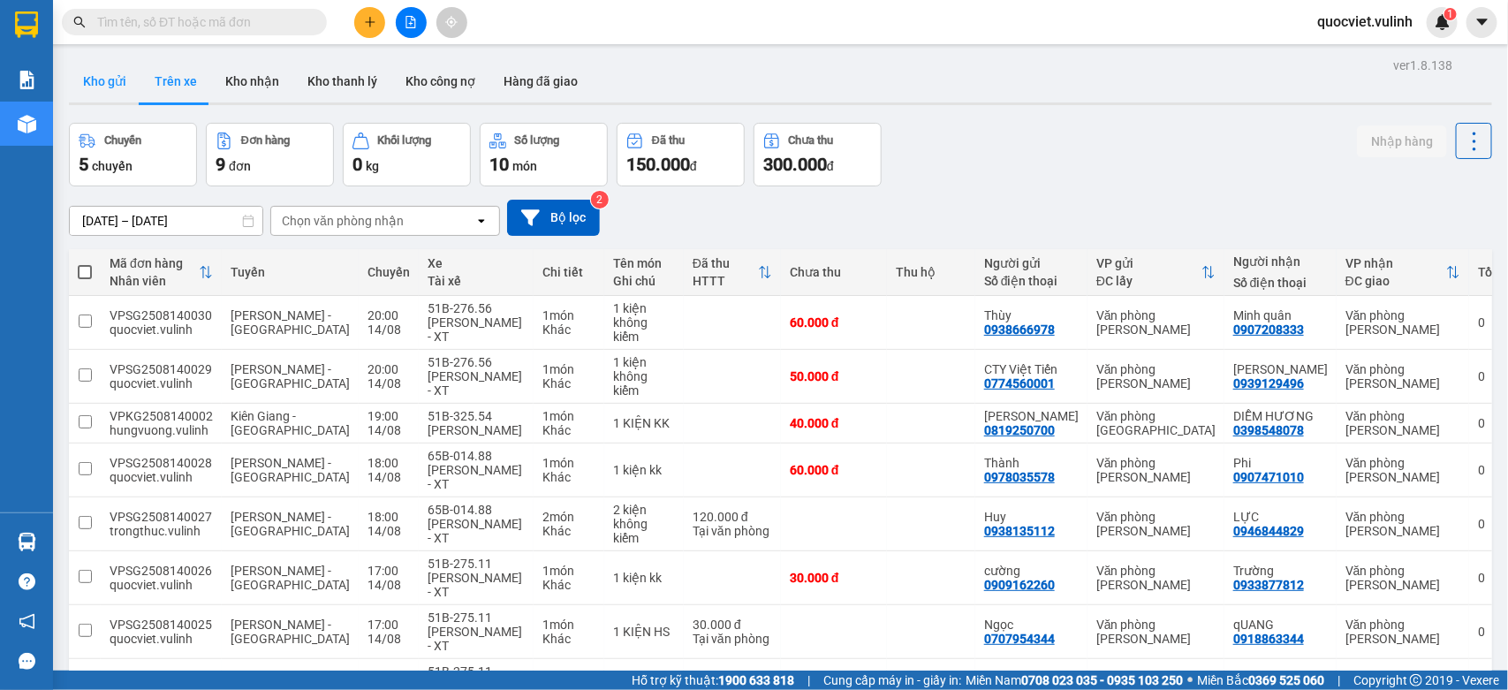
click at [95, 73] on button "Kho gửi" at bounding box center [105, 81] width 72 height 42
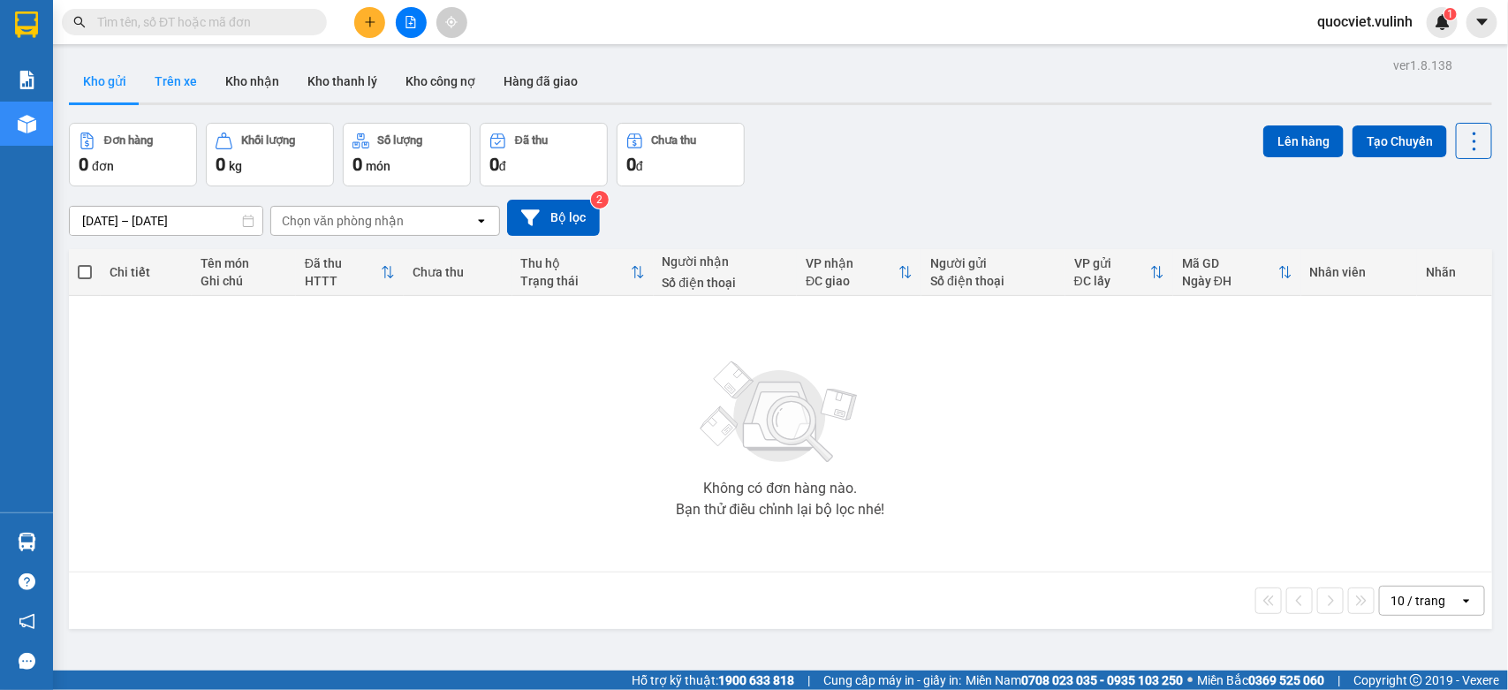
click at [173, 85] on button "Trên xe" at bounding box center [175, 81] width 71 height 42
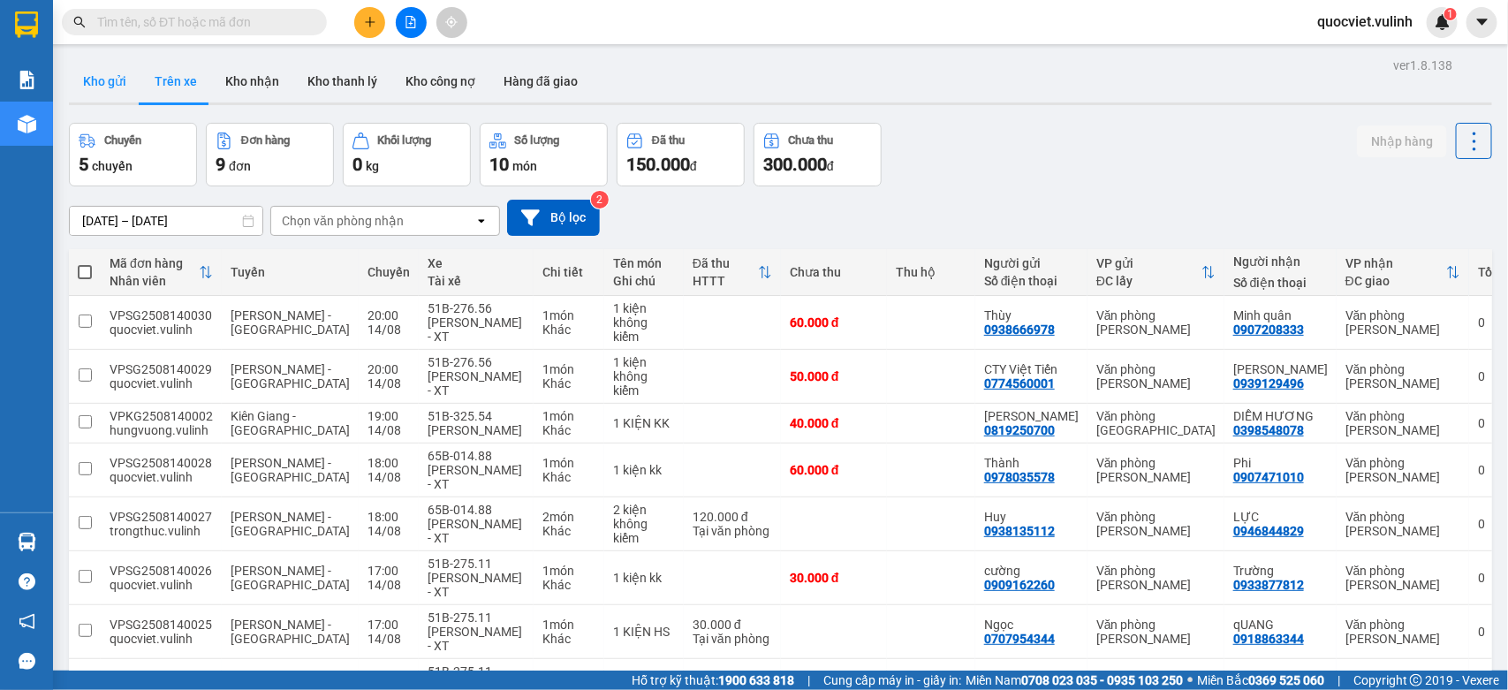
click at [124, 68] on button "Kho gửi" at bounding box center [105, 81] width 72 height 42
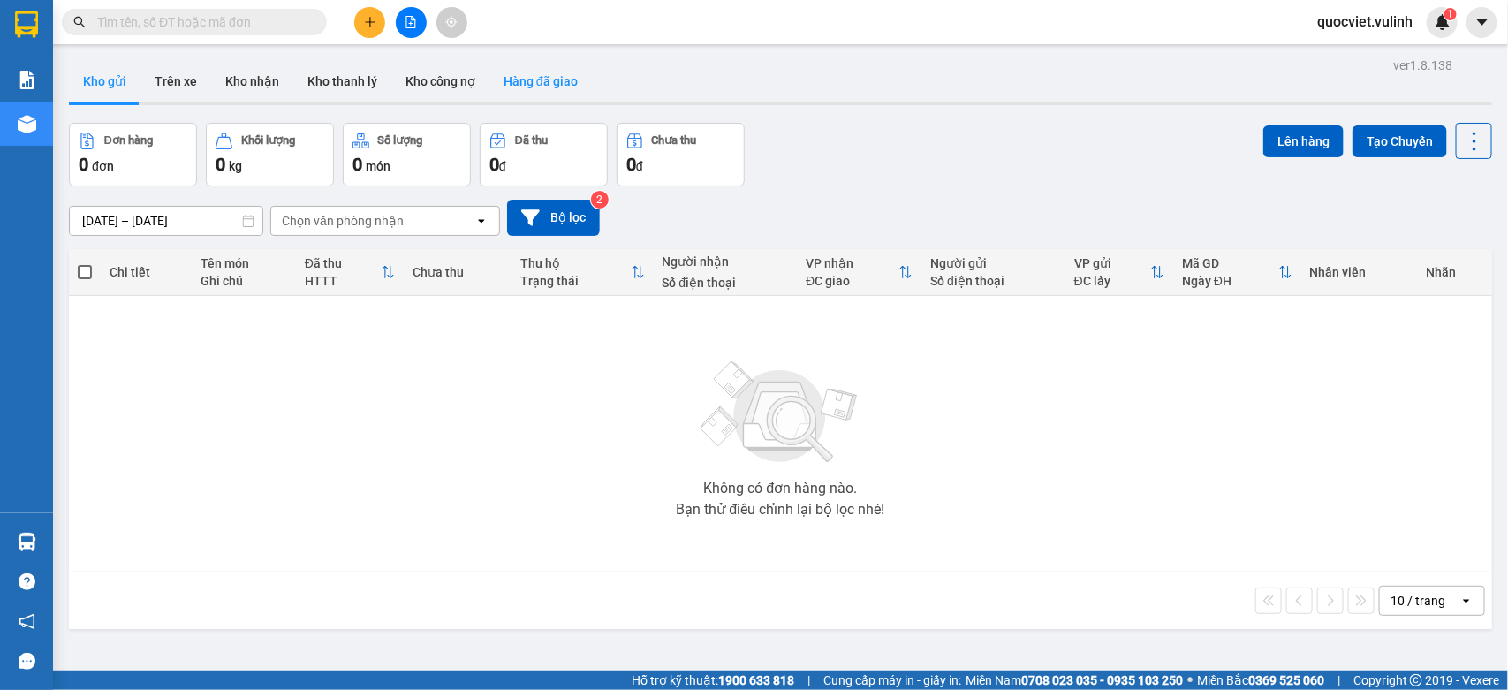
click at [548, 95] on button "Hàng đã giao" at bounding box center [540, 81] width 102 height 42
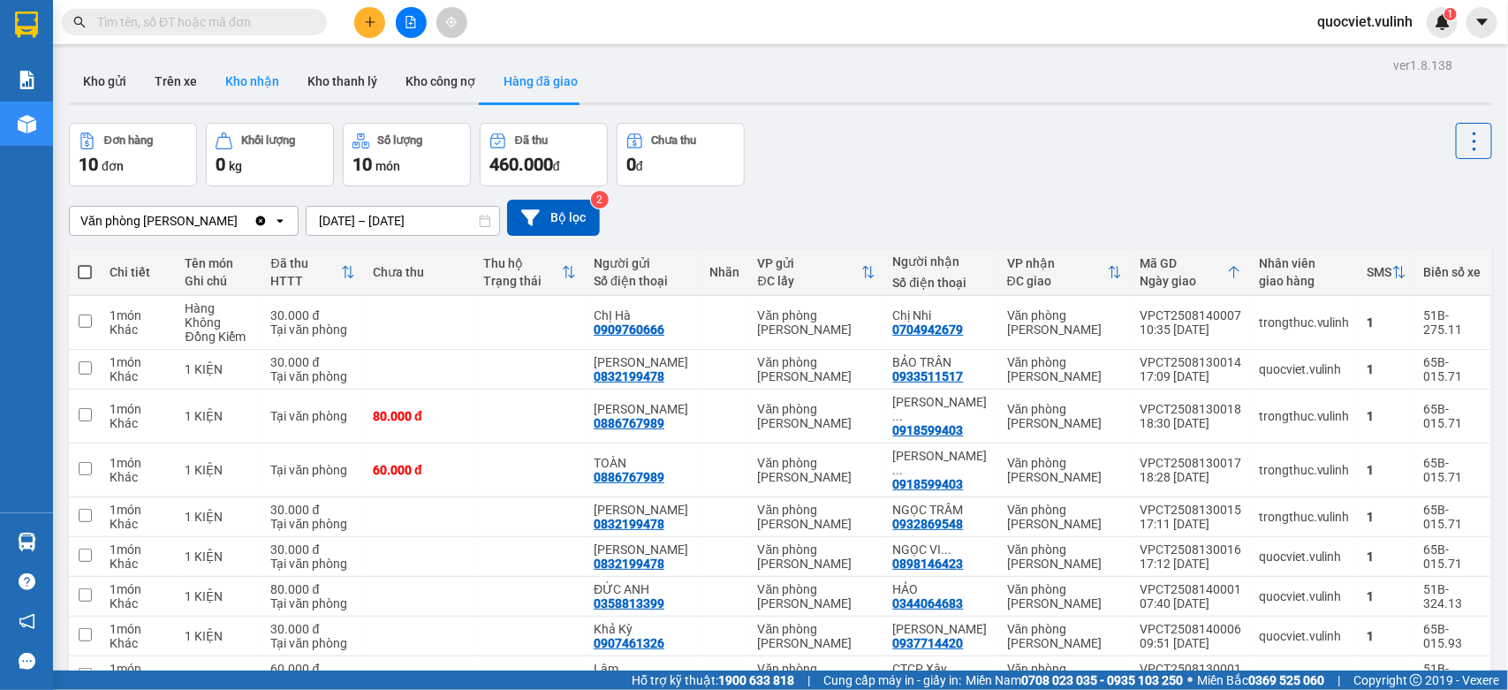
click at [246, 90] on button "Kho nhận" at bounding box center [252, 81] width 82 height 42
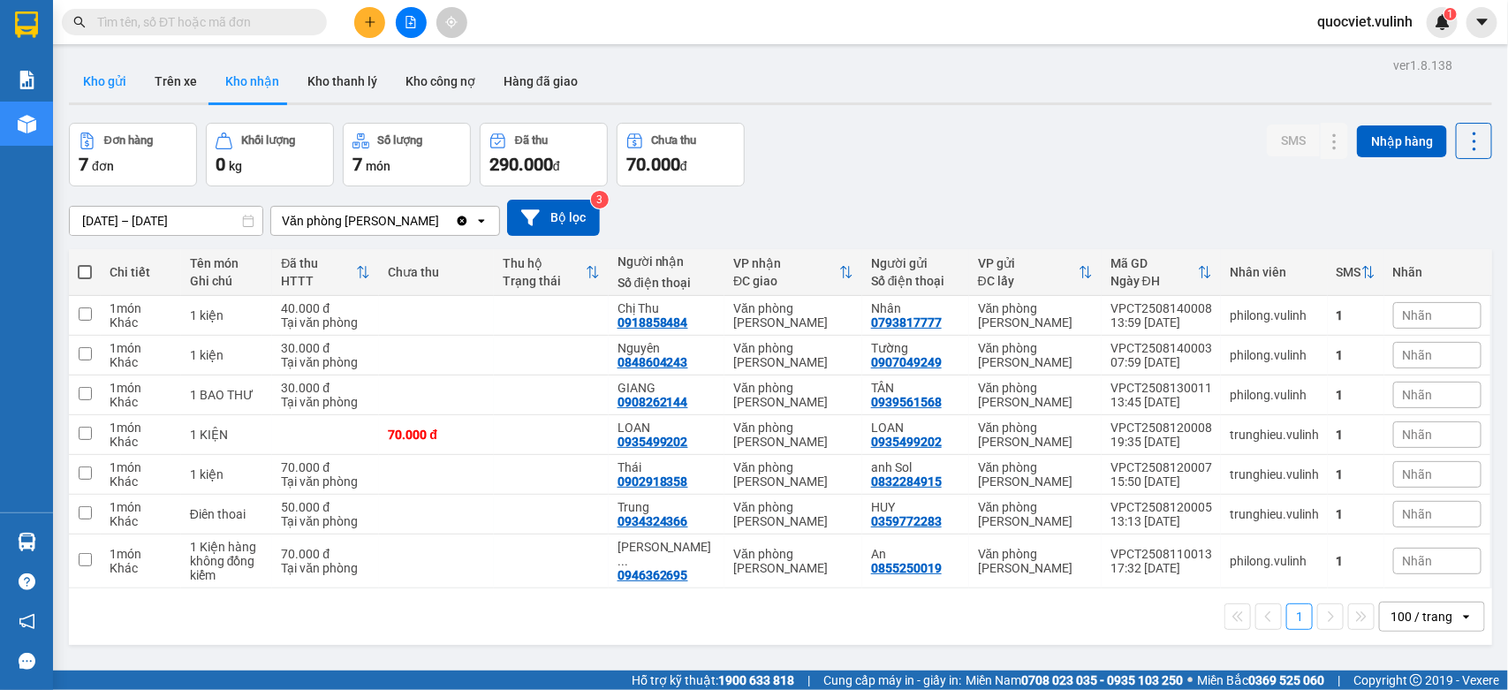
click at [121, 80] on button "Kho gửi" at bounding box center [105, 81] width 72 height 42
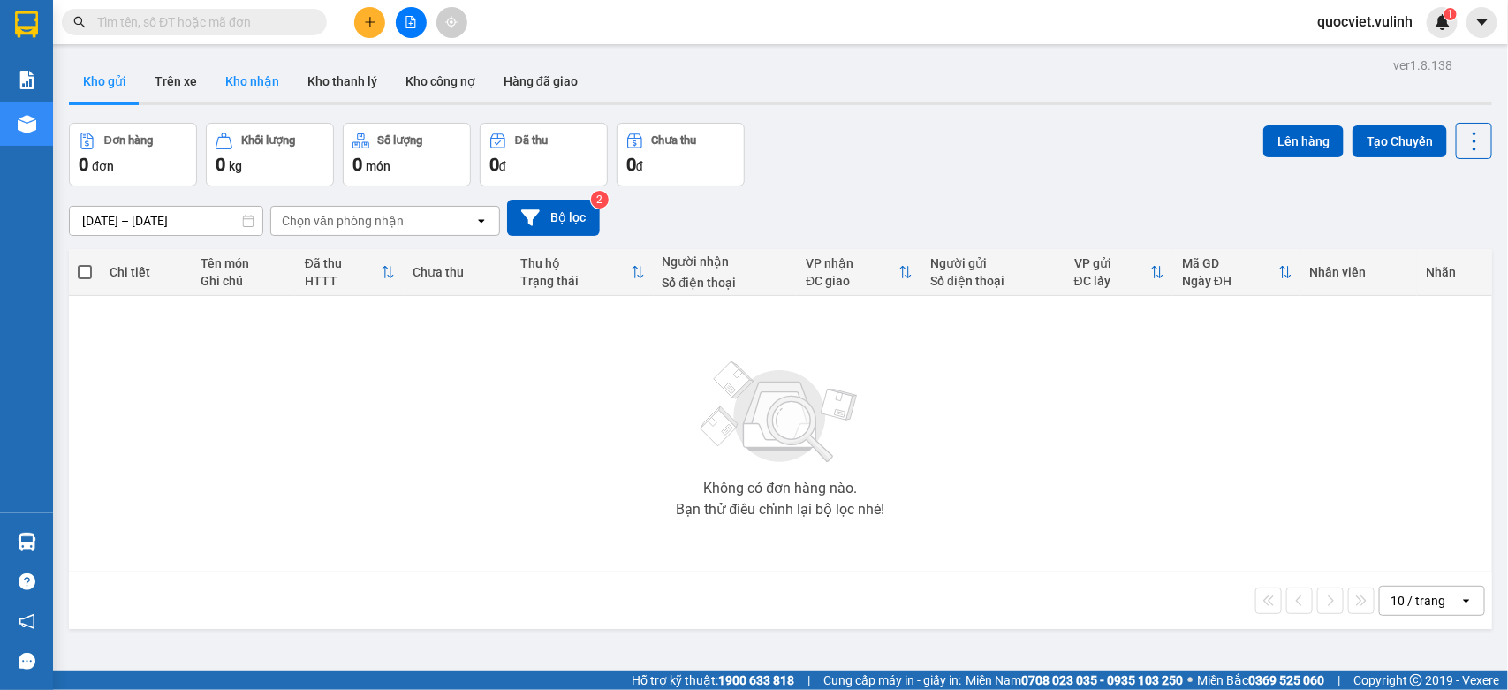
click at [265, 80] on button "Kho nhận" at bounding box center [252, 81] width 82 height 42
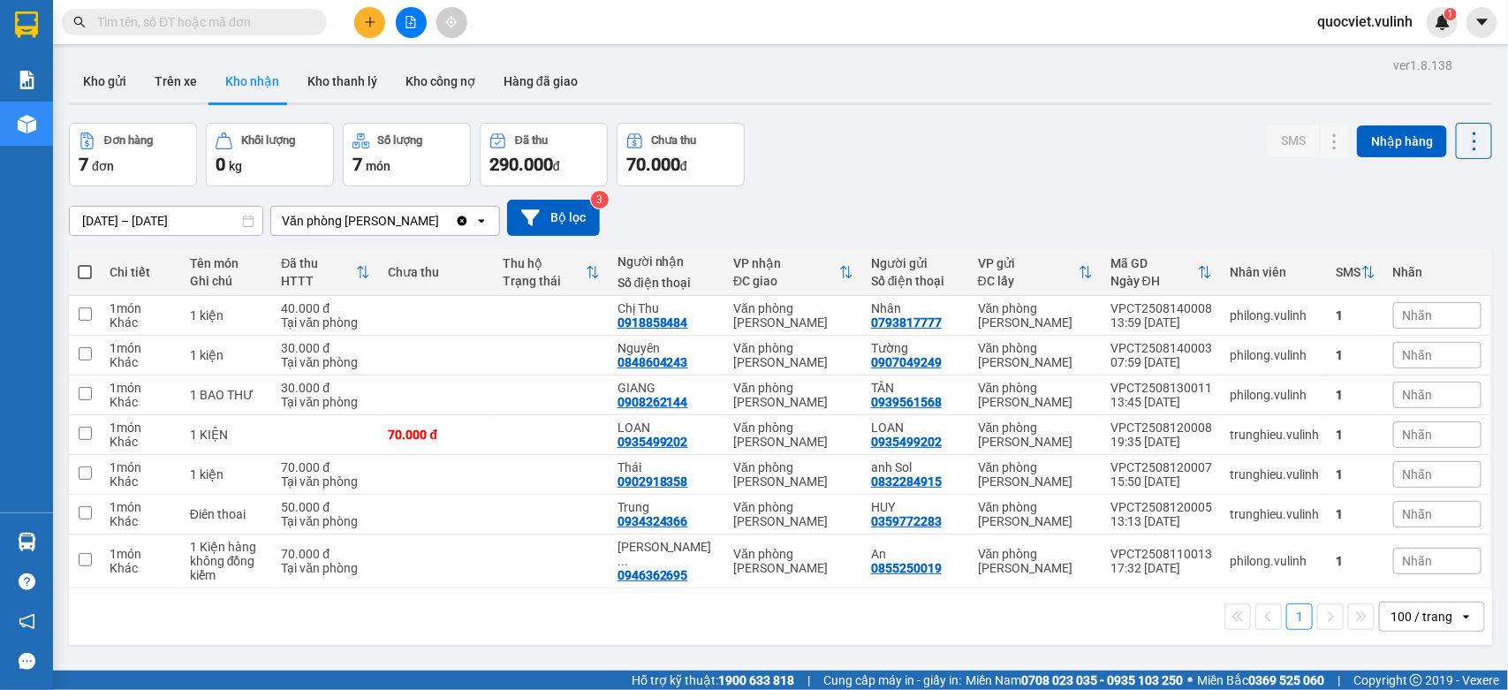
click at [225, 36] on div "Kết quả tìm kiếm ( 0 ) Bộ lọc No Data" at bounding box center [172, 22] width 345 height 31
click at [223, 11] on span at bounding box center [194, 22] width 265 height 27
click at [169, 24] on input "text" at bounding box center [201, 21] width 208 height 19
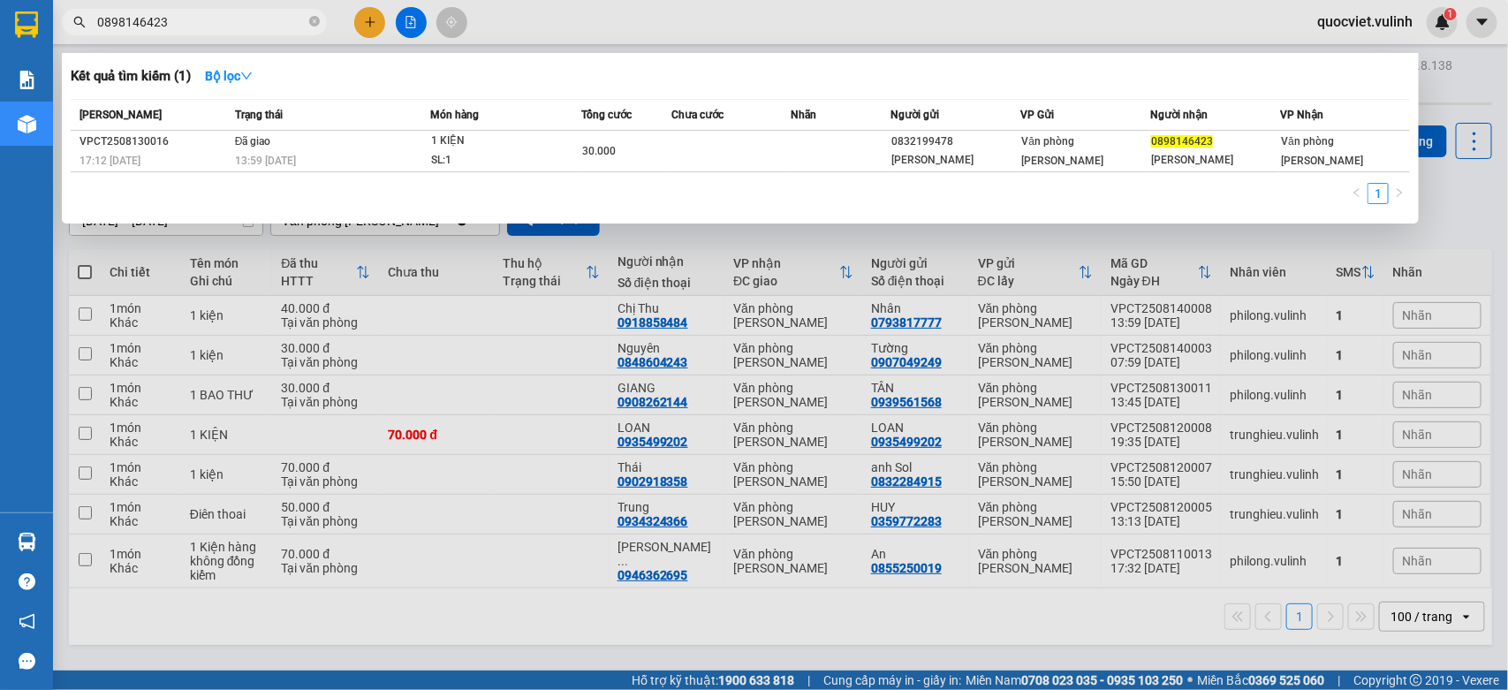
type input "0898146423"
drag, startPoint x: 550, startPoint y: 504, endPoint x: 477, endPoint y: 594, distance: 116.2
click at [549, 506] on div at bounding box center [754, 345] width 1508 height 690
click at [228, 29] on input "0898146423" at bounding box center [201, 21] width 208 height 19
click at [231, 28] on input "0898146423" at bounding box center [201, 21] width 208 height 19
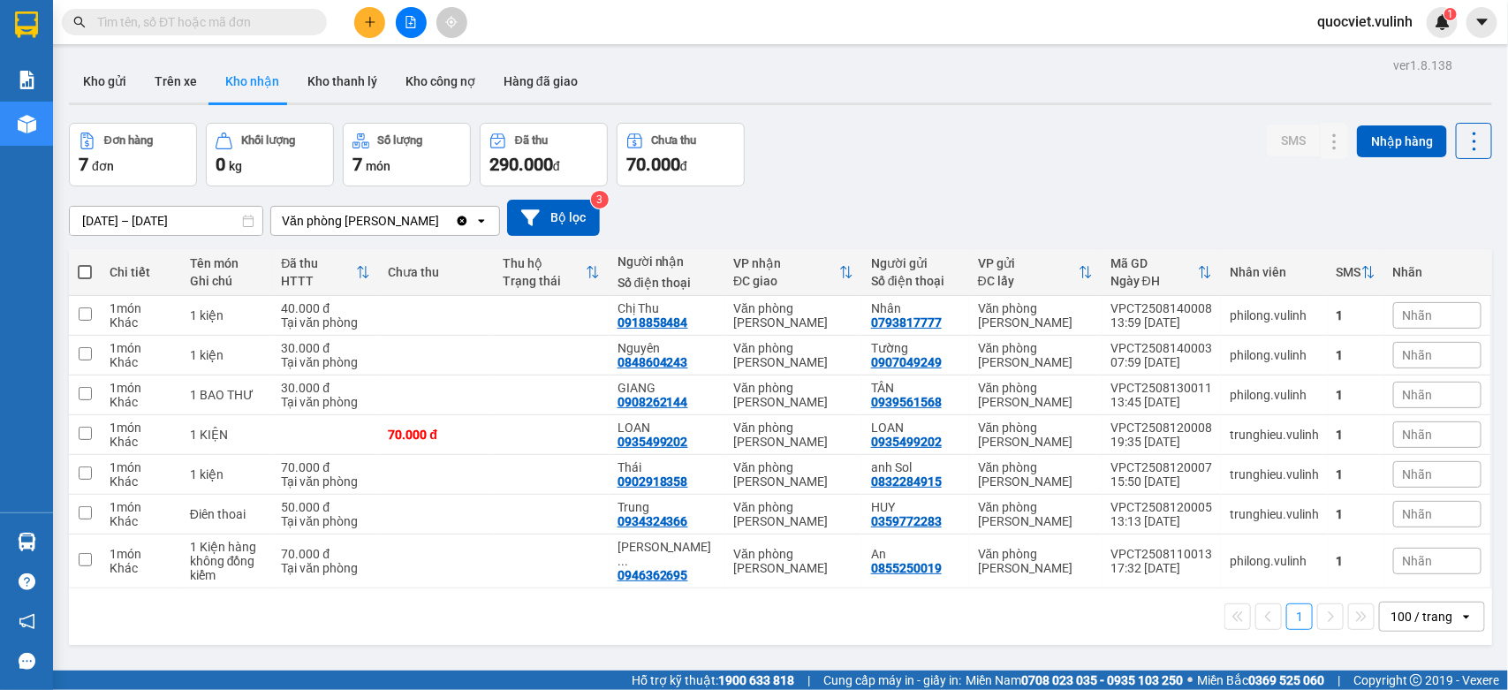
paste input "VPSG2508140018"
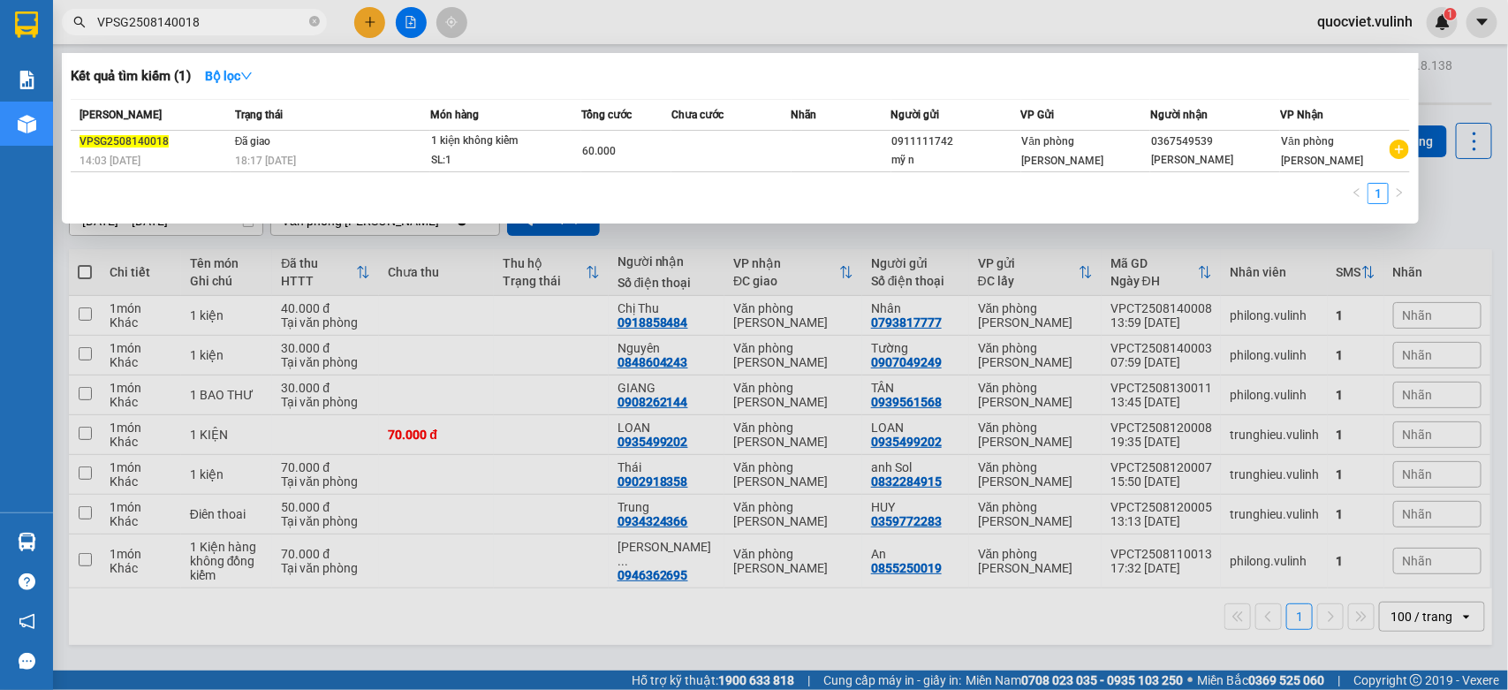
type input "VPSG2508140018"
click at [461, 385] on div at bounding box center [754, 345] width 1508 height 690
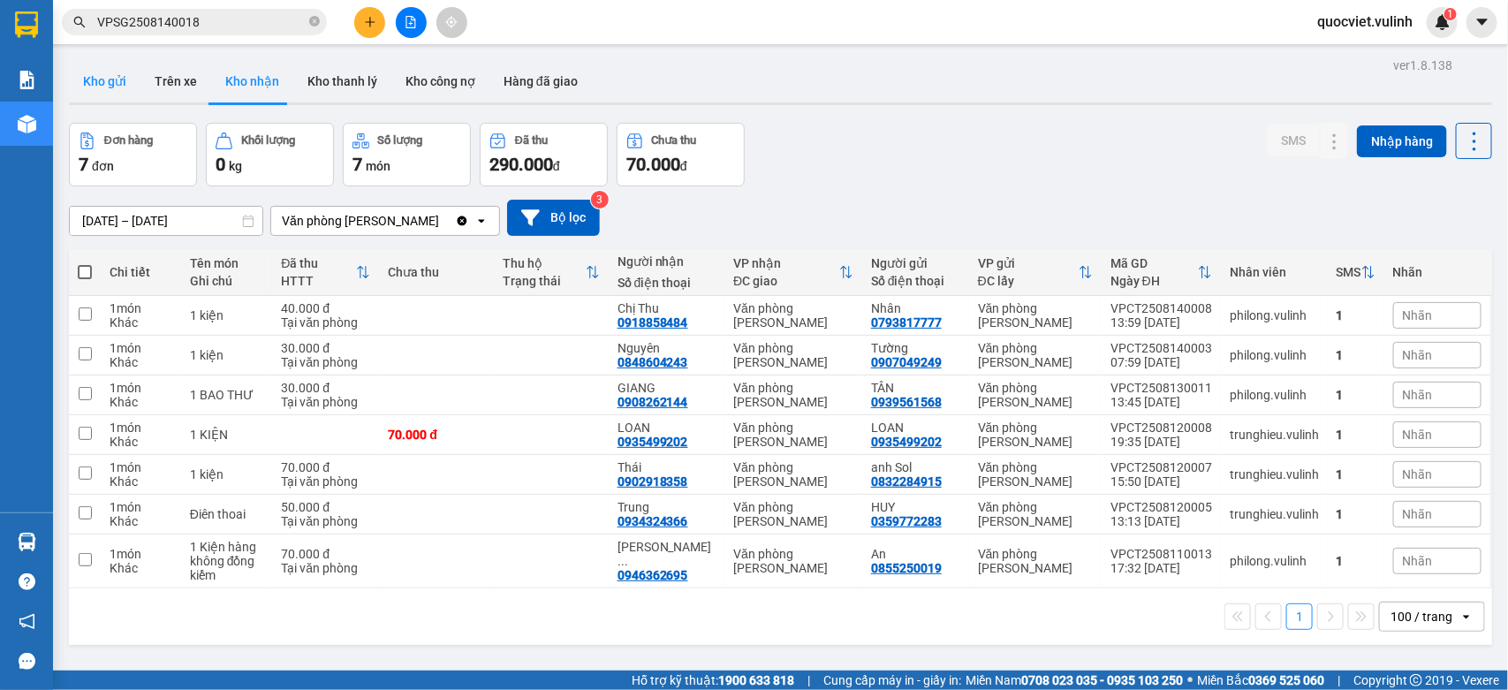
click at [104, 80] on button "Kho gửi" at bounding box center [105, 81] width 72 height 42
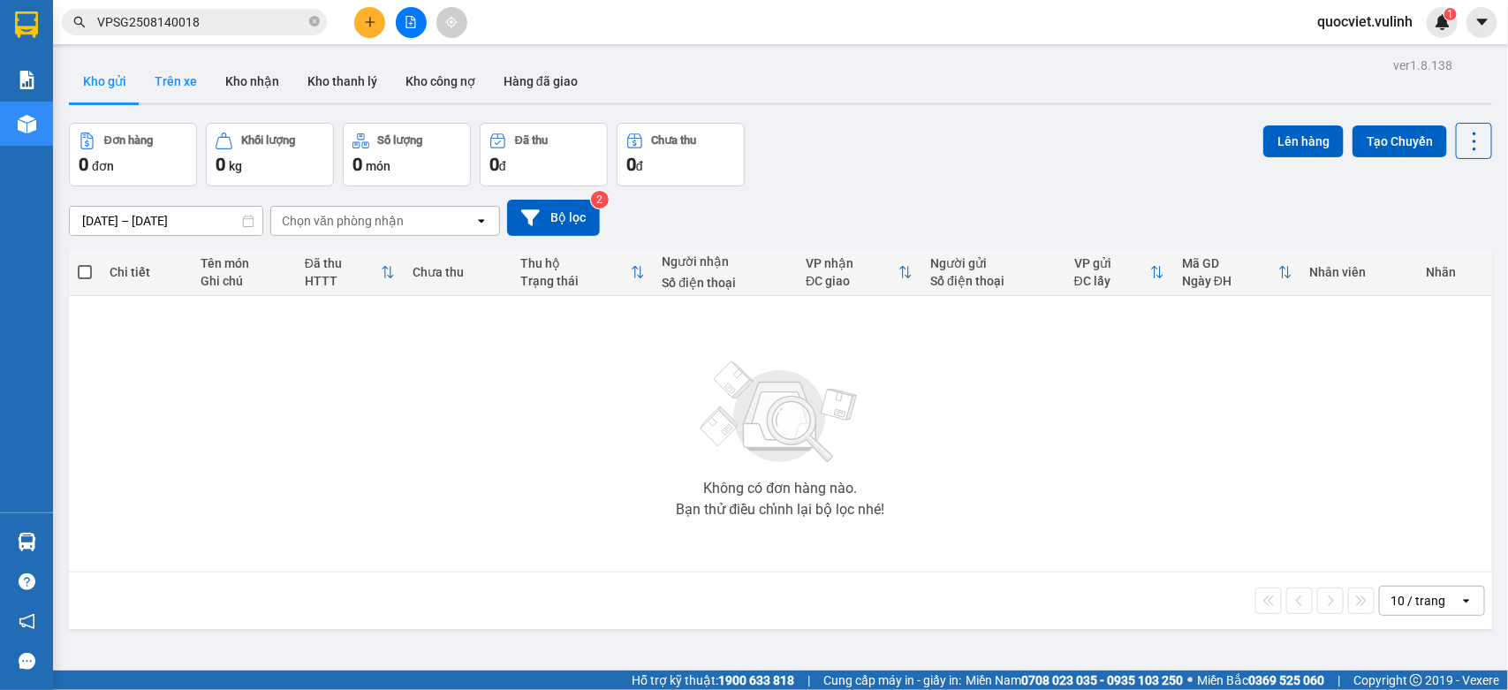
click at [190, 81] on button "Trên xe" at bounding box center [175, 81] width 71 height 42
